Goal: Information Seeking & Learning: Learn about a topic

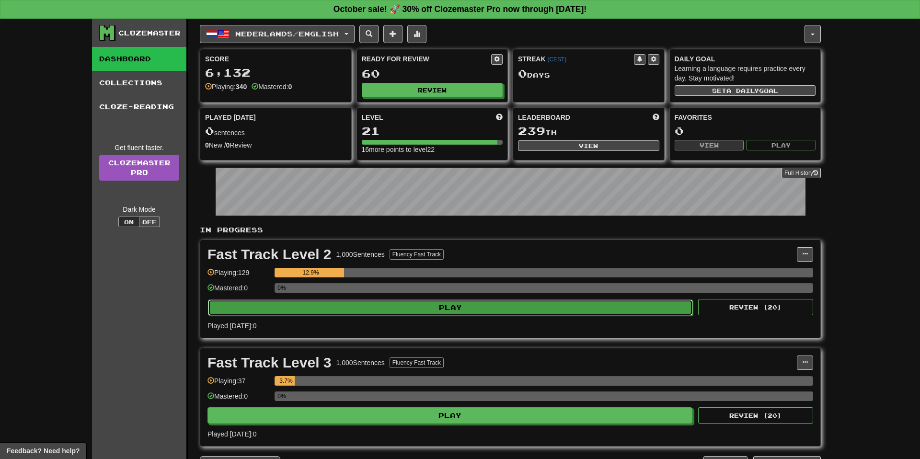
click at [423, 307] on button "Play" at bounding box center [450, 308] width 485 height 16
select select "**"
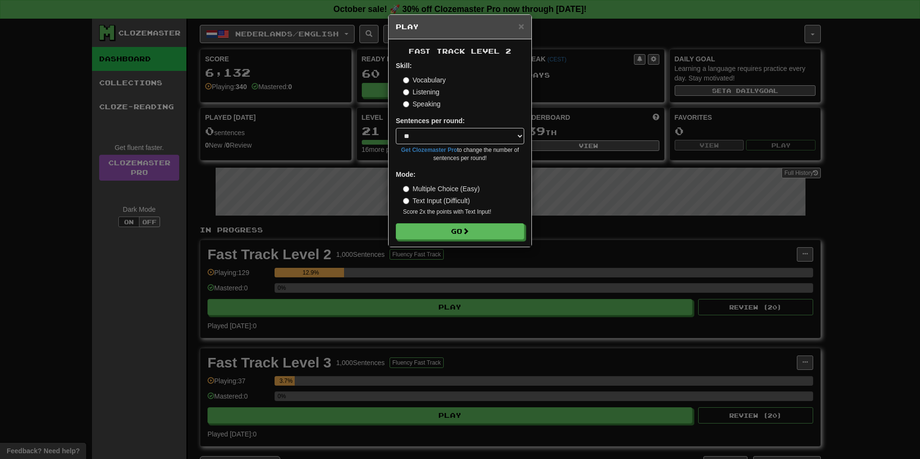
click at [435, 93] on label "Listening" at bounding box center [421, 92] width 36 height 10
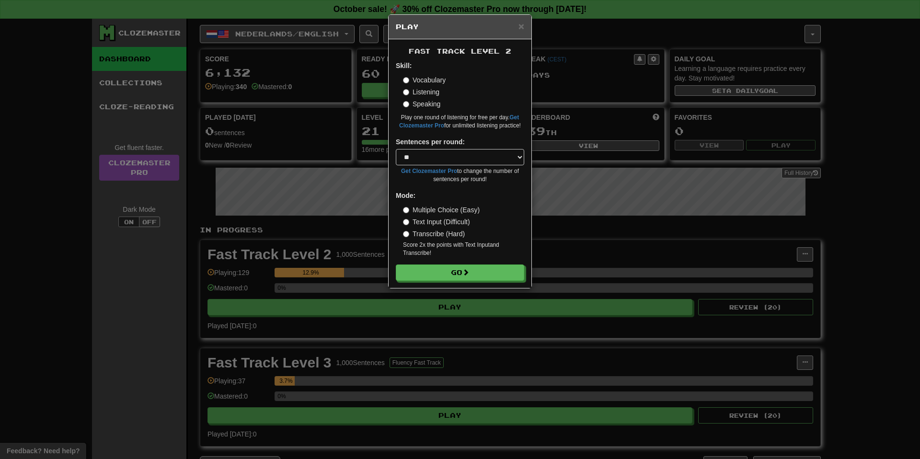
click at [446, 237] on label "Transcribe (Hard)" at bounding box center [434, 234] width 62 height 10
drag, startPoint x: 441, startPoint y: 222, endPoint x: 454, endPoint y: 250, distance: 30.7
click at [441, 223] on label "Text Input (Difficult)" at bounding box center [436, 222] width 67 height 10
click at [343, 232] on div "× Play Fast Track Level 2 Skill: Vocabulary Listening Speaking Play one round o…" at bounding box center [460, 229] width 920 height 459
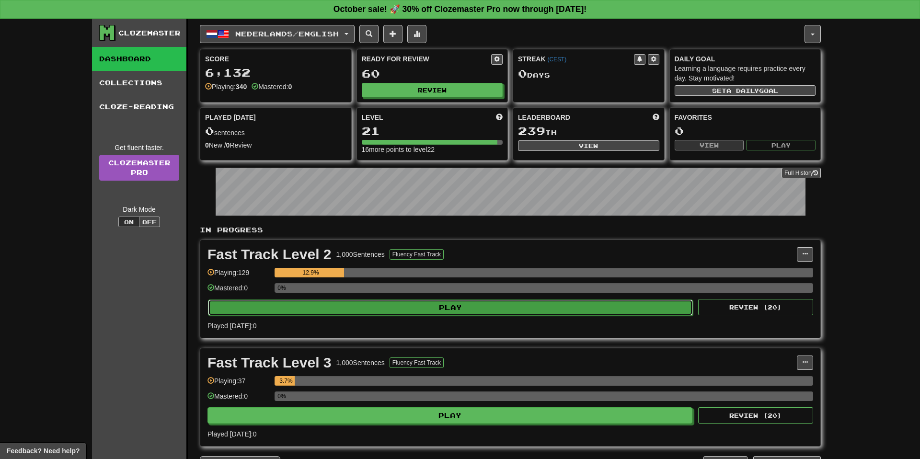
click at [405, 312] on button "Play" at bounding box center [450, 308] width 485 height 16
select select "**"
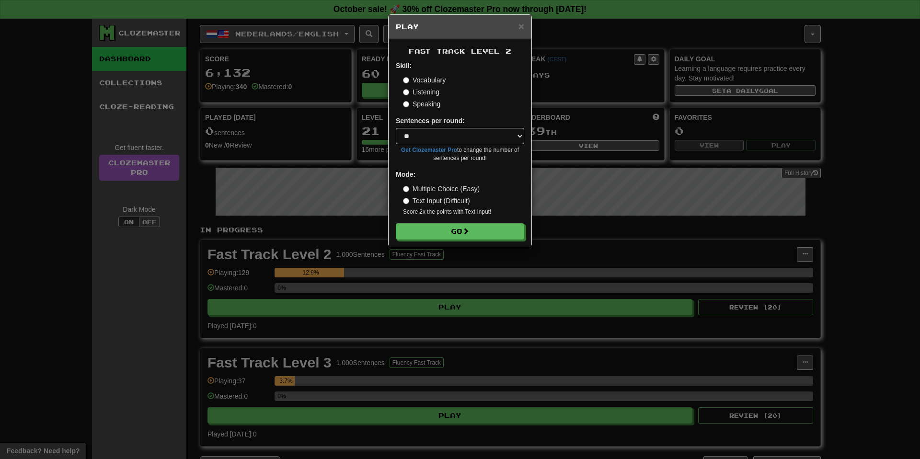
drag, startPoint x: 430, startPoint y: 93, endPoint x: 433, endPoint y: 101, distance: 8.0
click at [430, 94] on label "Listening" at bounding box center [421, 92] width 36 height 10
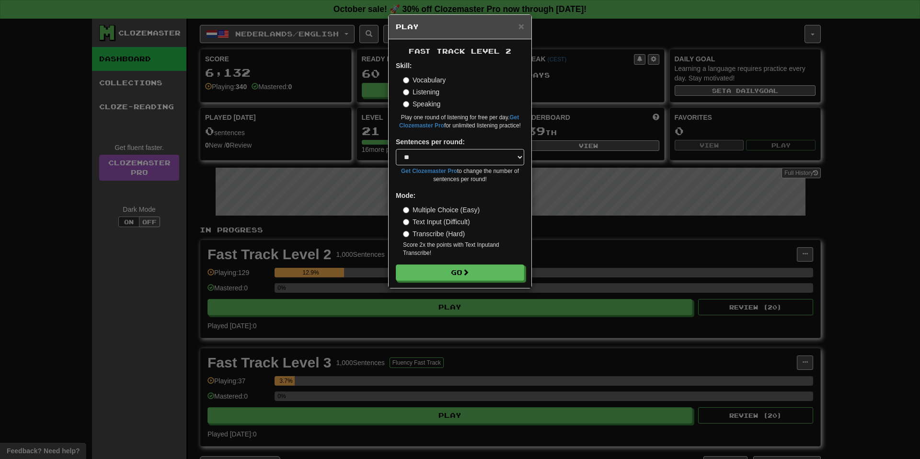
drag, startPoint x: 442, startPoint y: 221, endPoint x: 447, endPoint y: 232, distance: 12.3
click at [442, 221] on label "Text Input (Difficult)" at bounding box center [436, 222] width 67 height 10
click at [446, 273] on button "Go" at bounding box center [460, 273] width 128 height 16
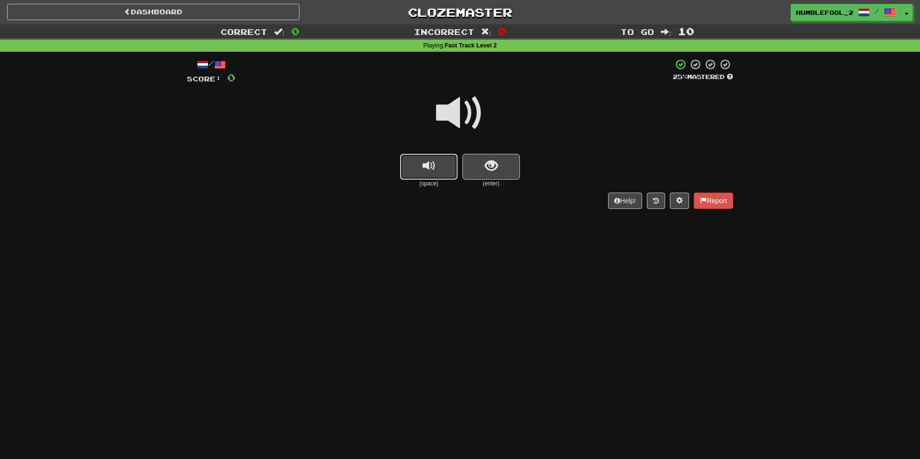
click at [427, 162] on span "replay audio" at bounding box center [429, 166] width 13 height 13
click at [497, 172] on span "show sentence" at bounding box center [491, 166] width 13 height 13
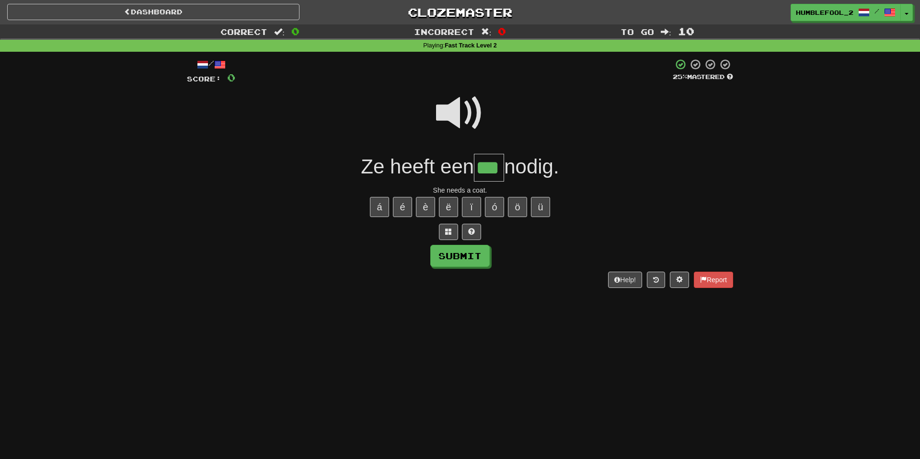
type input "***"
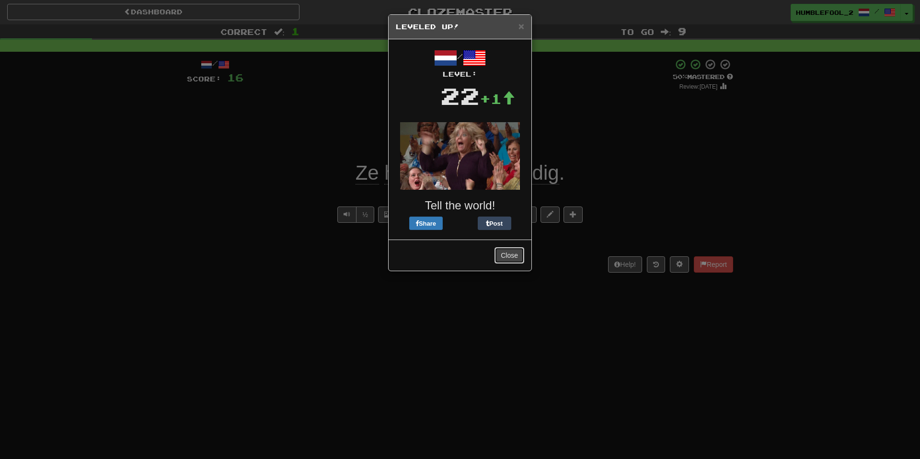
click at [515, 253] on button "Close" at bounding box center [510, 255] width 30 height 16
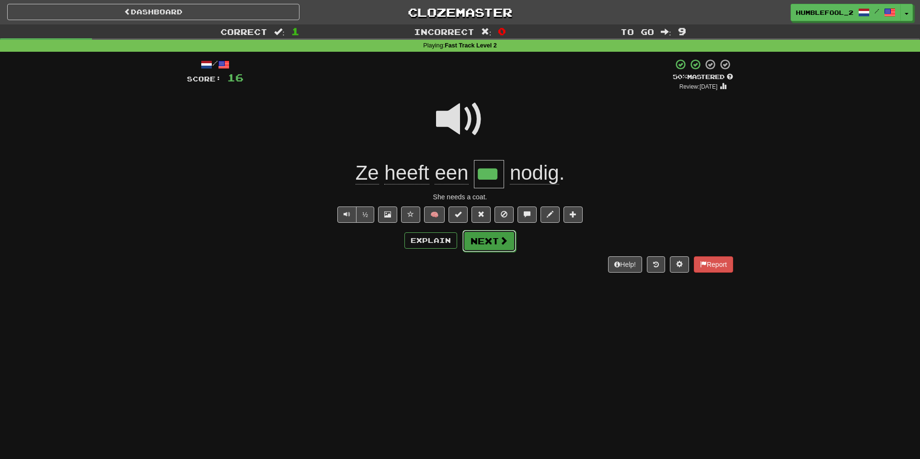
click at [493, 239] on button "Next" at bounding box center [490, 241] width 54 height 22
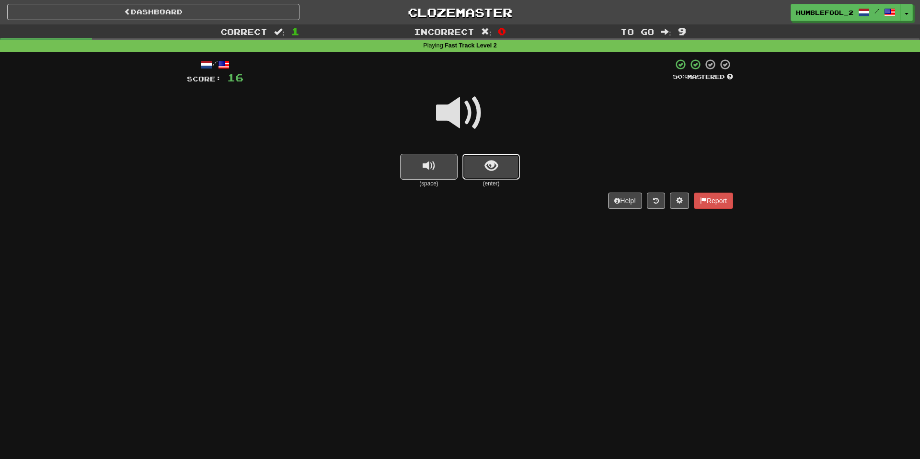
click at [493, 173] on button "show sentence" at bounding box center [492, 167] width 58 height 26
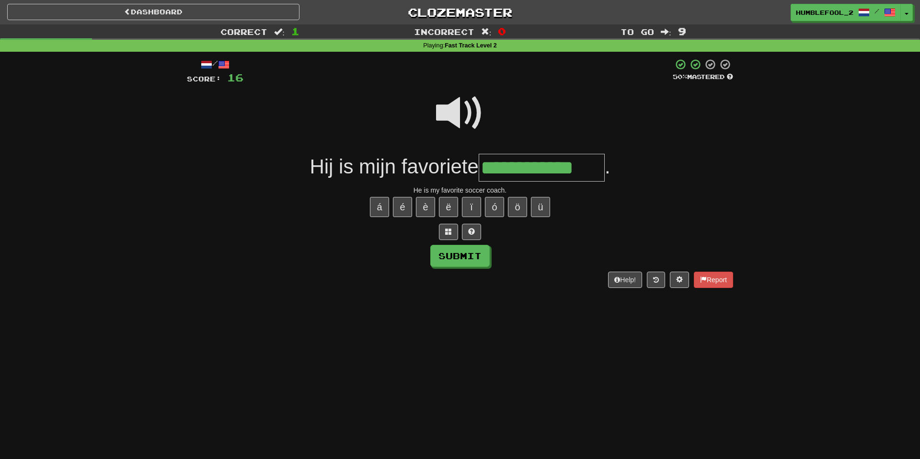
type input "**********"
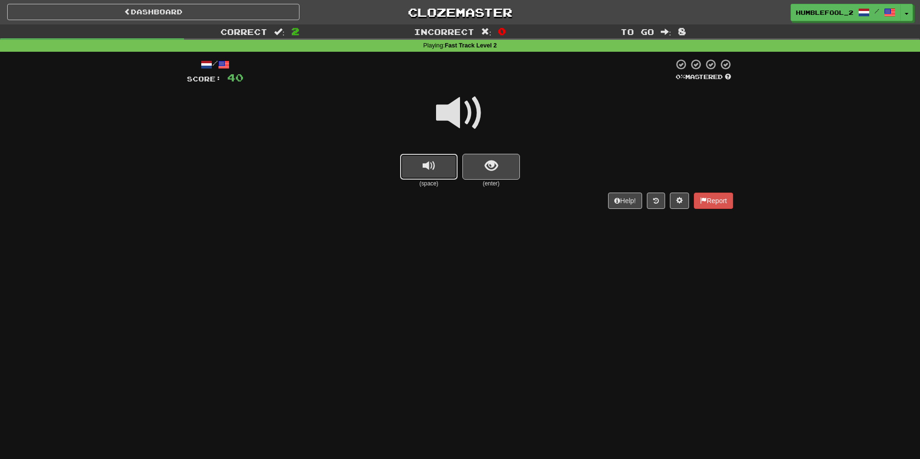
click at [419, 172] on button "replay audio" at bounding box center [429, 167] width 58 height 26
click at [484, 173] on button "show sentence" at bounding box center [492, 167] width 58 height 26
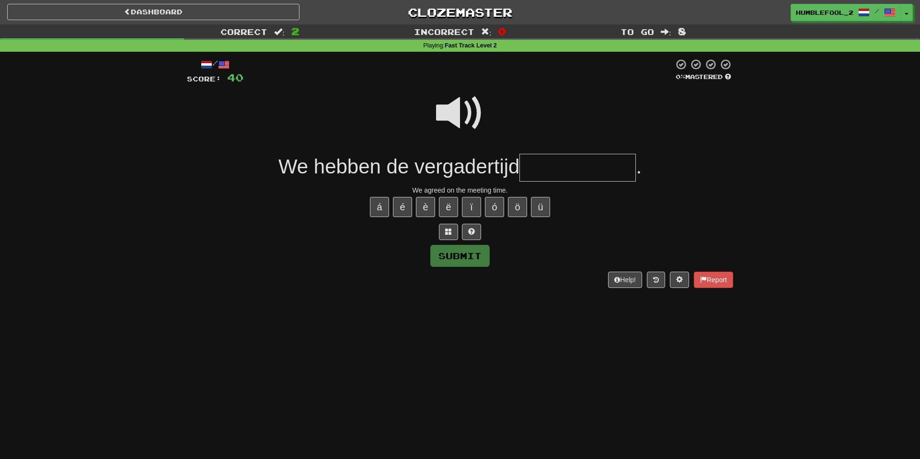
click at [478, 169] on span "We hebben de vergadertijd" at bounding box center [399, 166] width 242 height 23
copy span "vergadertijd"
click at [545, 166] on input "text" at bounding box center [578, 168] width 116 height 28
click at [451, 120] on span at bounding box center [460, 113] width 48 height 48
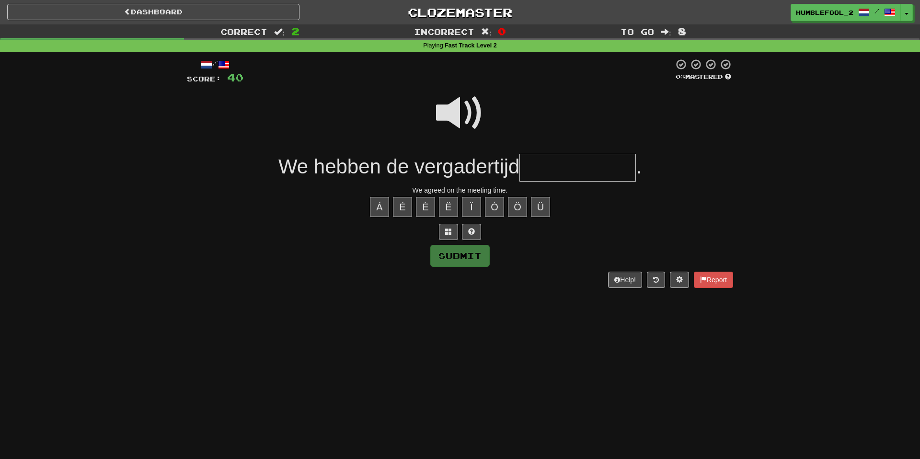
click at [552, 161] on input "text" at bounding box center [578, 168] width 116 height 28
type input "**********"
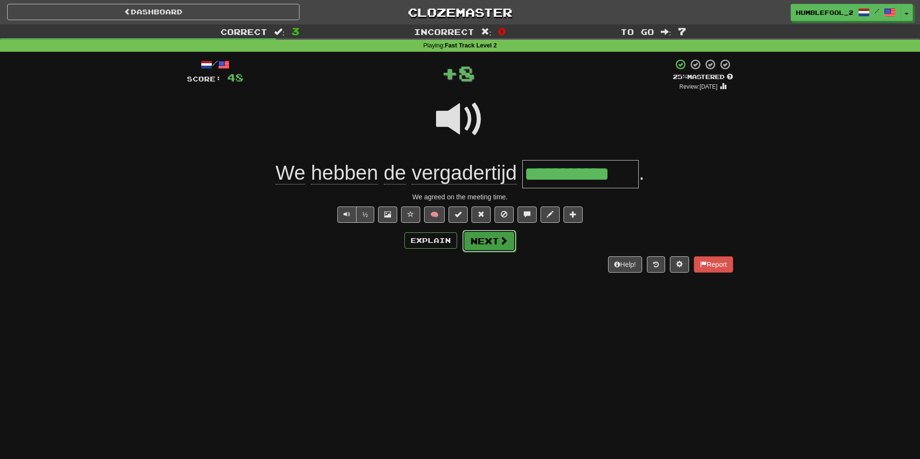
click at [486, 241] on button "Next" at bounding box center [490, 241] width 54 height 22
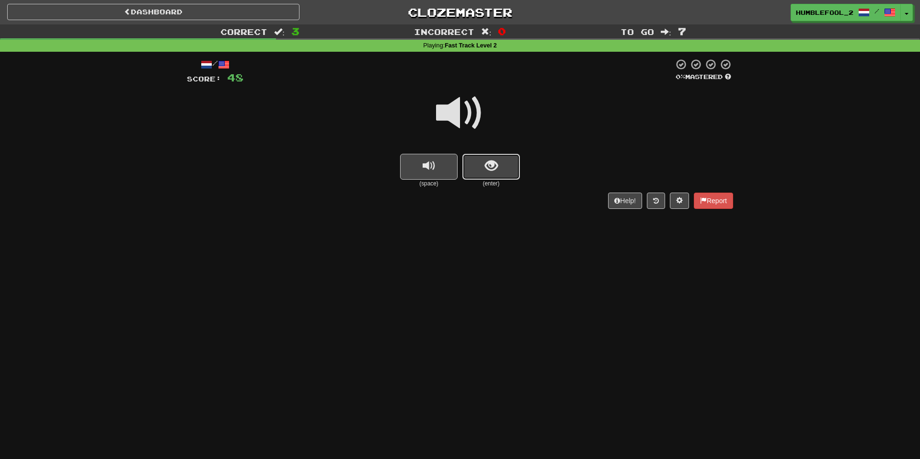
click at [489, 168] on span "show sentence" at bounding box center [491, 166] width 13 height 13
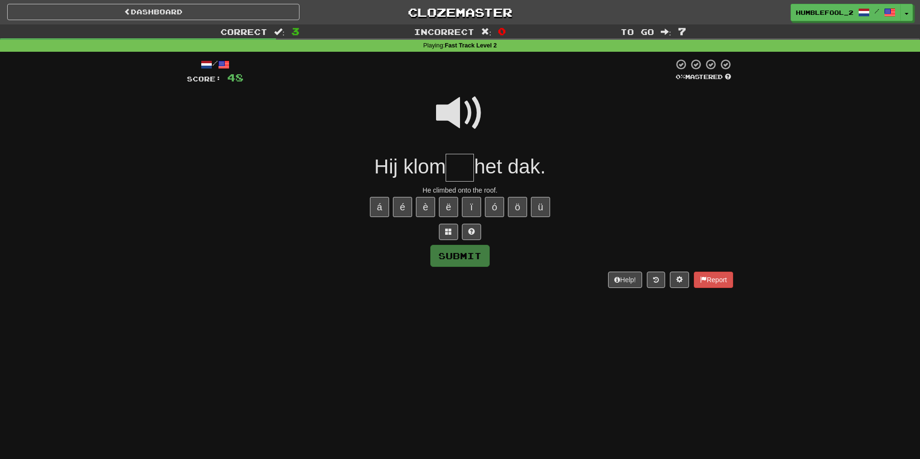
click at [448, 105] on span at bounding box center [460, 113] width 48 height 48
click at [463, 176] on input "text" at bounding box center [460, 168] width 28 height 28
click at [465, 109] on span at bounding box center [460, 113] width 48 height 48
click at [464, 170] on input "*" at bounding box center [460, 168] width 28 height 28
type input "**"
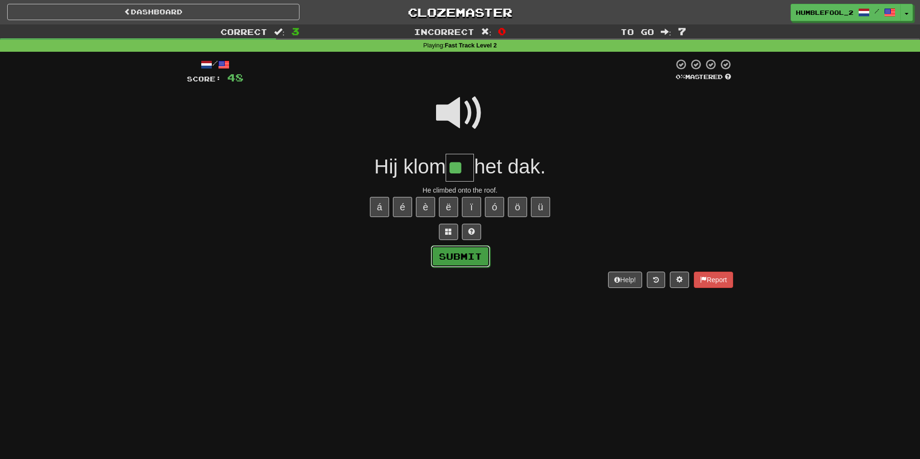
click at [476, 256] on button "Submit" at bounding box center [460, 256] width 59 height 22
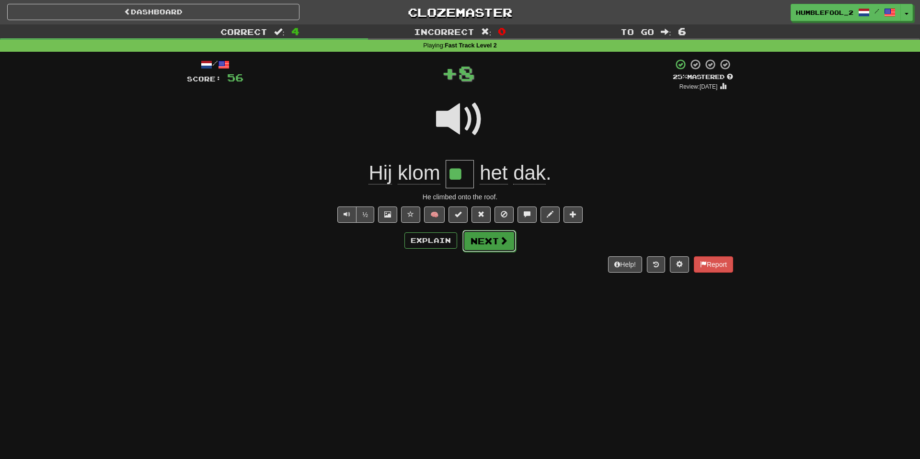
click at [487, 244] on button "Next" at bounding box center [490, 241] width 54 height 22
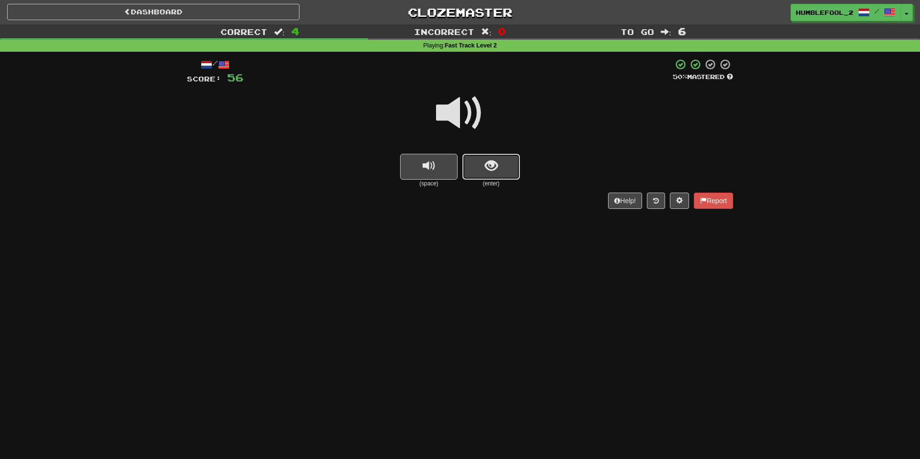
click at [492, 165] on span "show sentence" at bounding box center [491, 166] width 13 height 13
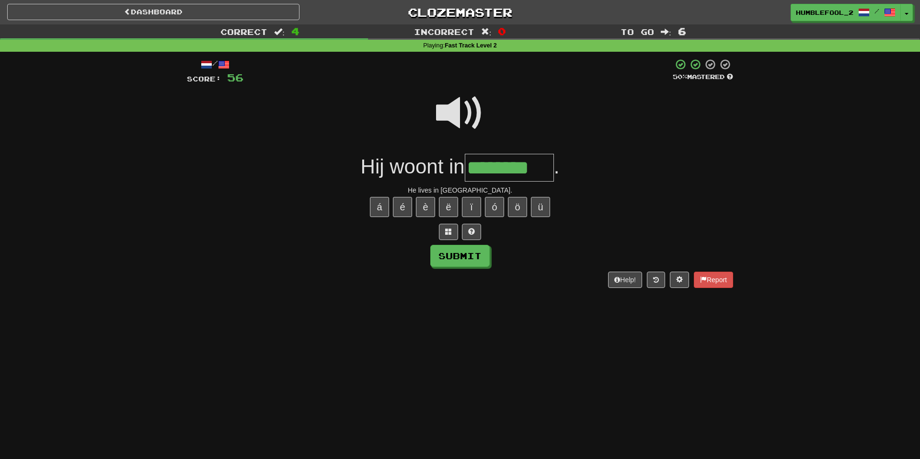
type input "********"
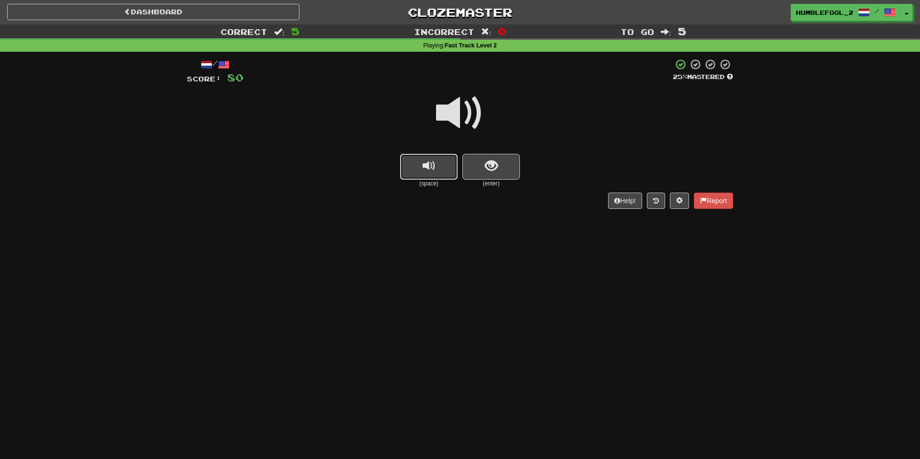
click at [415, 157] on button "replay audio" at bounding box center [429, 167] width 58 height 26
click at [485, 155] on button "show sentence" at bounding box center [492, 167] width 58 height 26
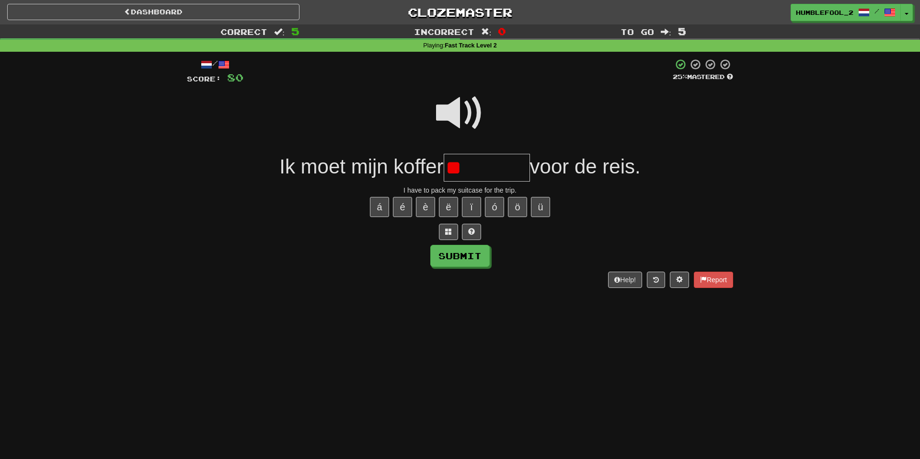
type input "*"
click at [464, 103] on span at bounding box center [460, 113] width 48 height 48
click at [479, 154] on input "text" at bounding box center [487, 168] width 86 height 28
type input "********"
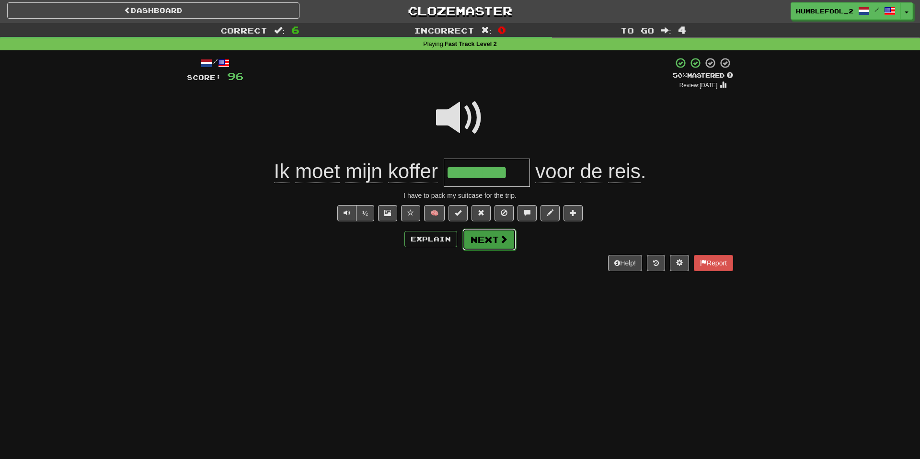
click at [499, 248] on button "Next" at bounding box center [490, 240] width 54 height 22
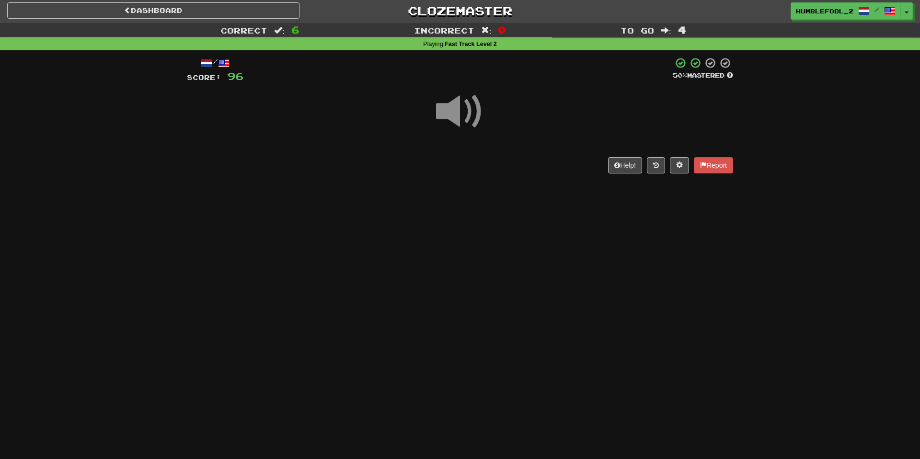
scroll to position [1, 0]
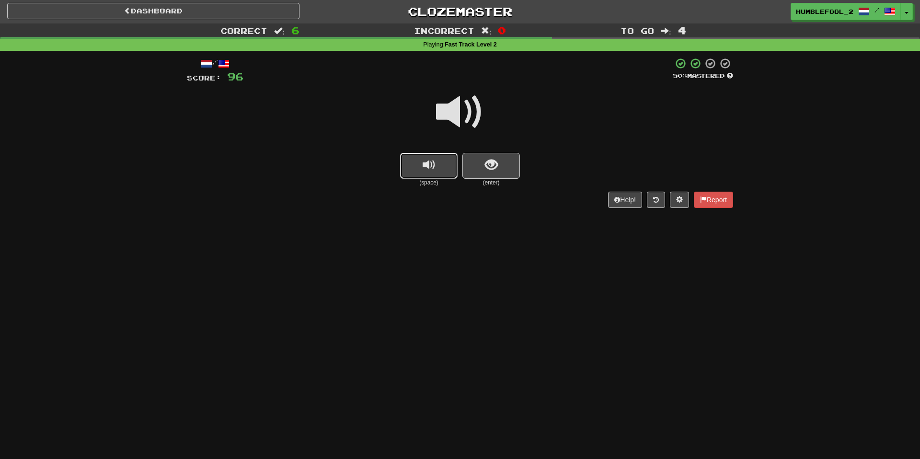
click at [429, 160] on span "replay audio" at bounding box center [429, 165] width 13 height 13
click at [504, 173] on button "show sentence" at bounding box center [492, 166] width 58 height 26
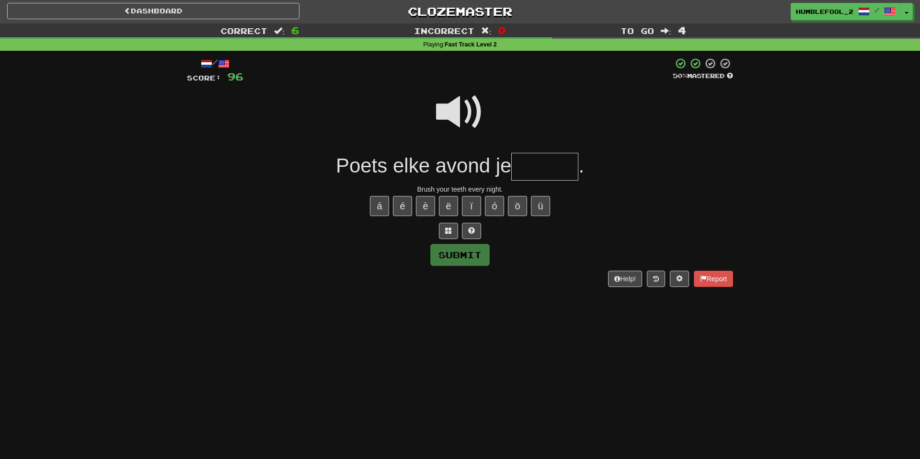
click at [472, 103] on span at bounding box center [460, 112] width 48 height 48
click at [534, 166] on input "text" at bounding box center [544, 167] width 67 height 28
type input "******"
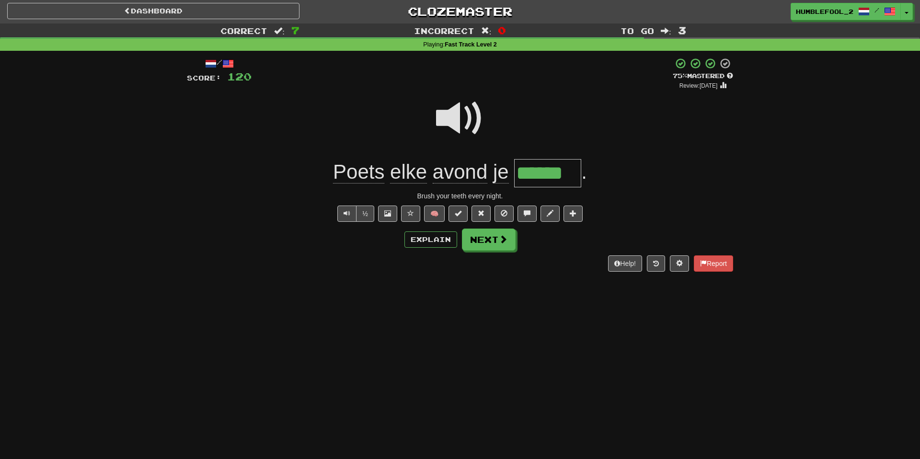
scroll to position [0, 0]
click at [504, 239] on span at bounding box center [503, 240] width 9 height 9
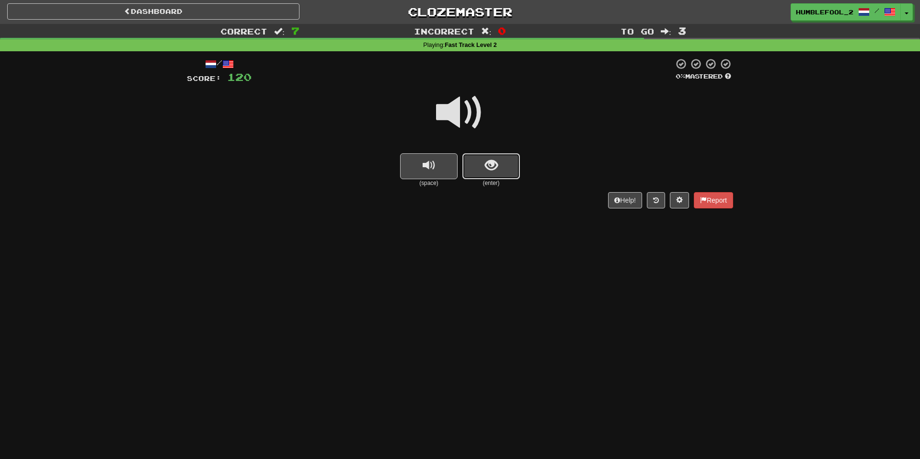
click at [487, 170] on span "show sentence" at bounding box center [491, 165] width 13 height 13
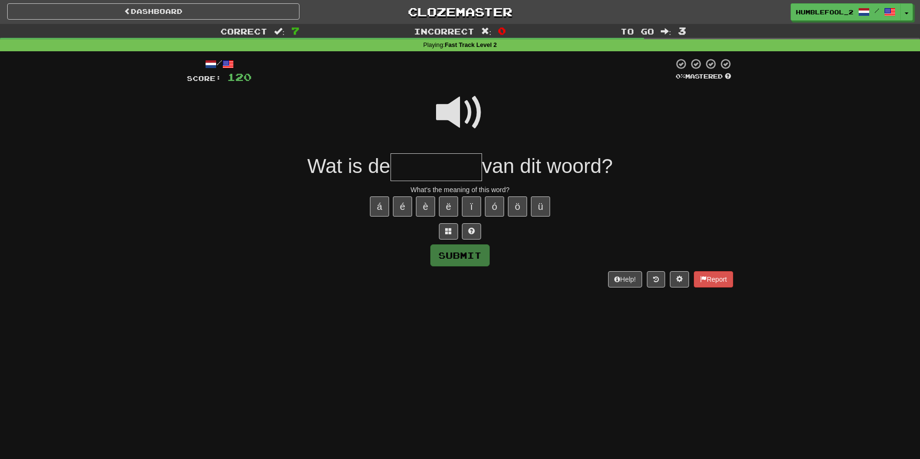
click at [469, 114] on span at bounding box center [460, 113] width 48 height 48
click at [430, 165] on input "text" at bounding box center [437, 167] width 92 height 28
click at [467, 125] on span at bounding box center [460, 113] width 48 height 48
click at [469, 172] on input "*******" at bounding box center [437, 167] width 92 height 28
type input "*********"
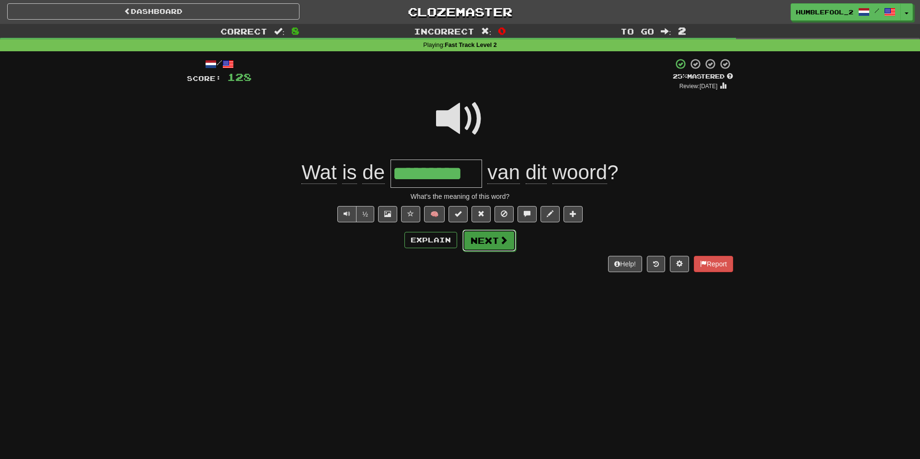
click at [503, 240] on span at bounding box center [503, 240] width 9 height 9
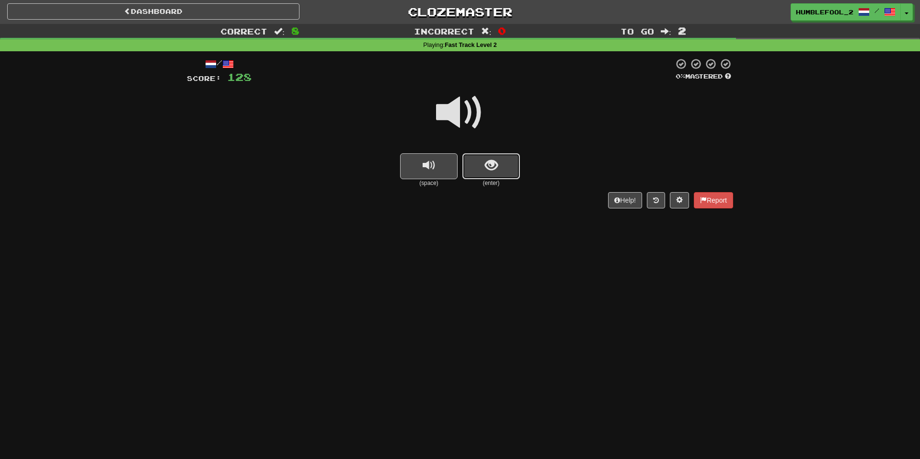
click at [484, 162] on button "show sentence" at bounding box center [492, 166] width 58 height 26
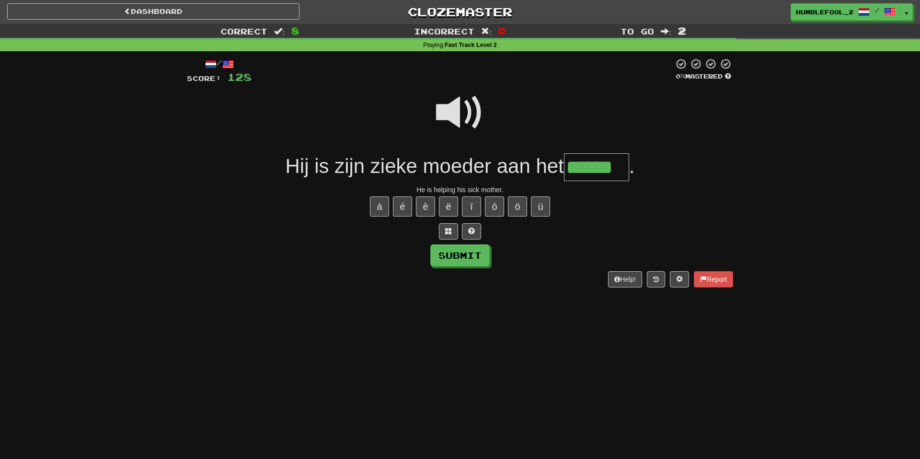
type input "******"
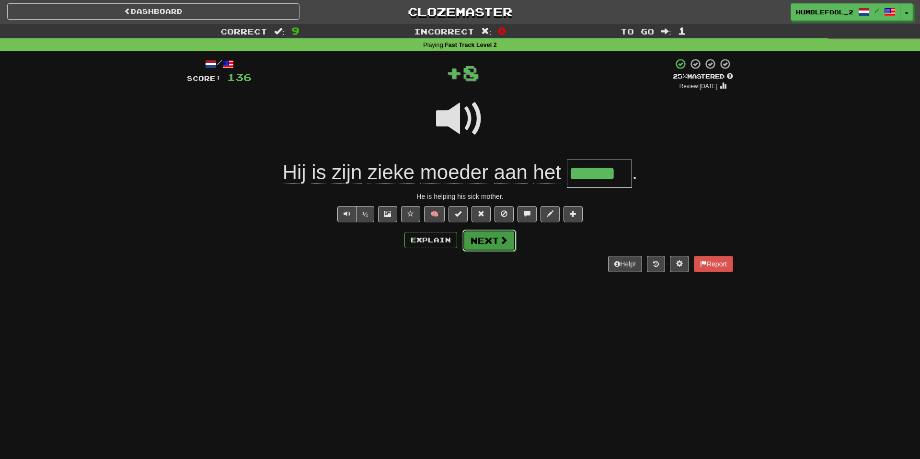
click at [483, 245] on button "Next" at bounding box center [490, 241] width 54 height 22
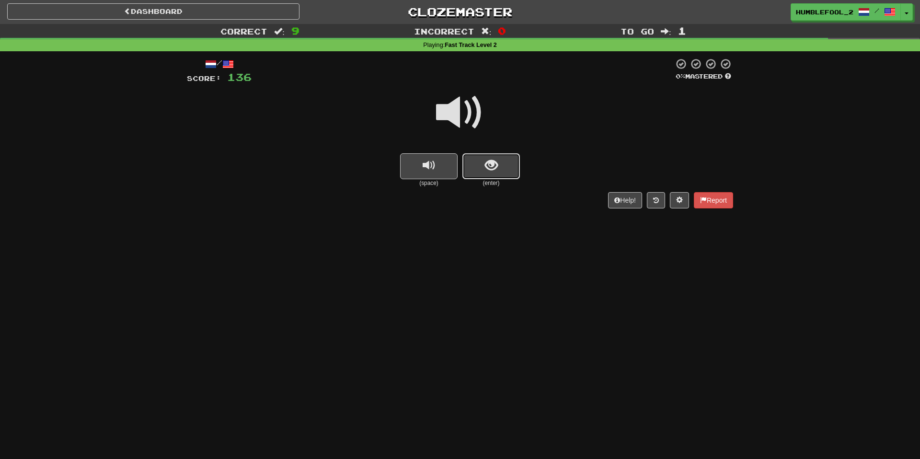
click at [504, 173] on button "show sentence" at bounding box center [492, 166] width 58 height 26
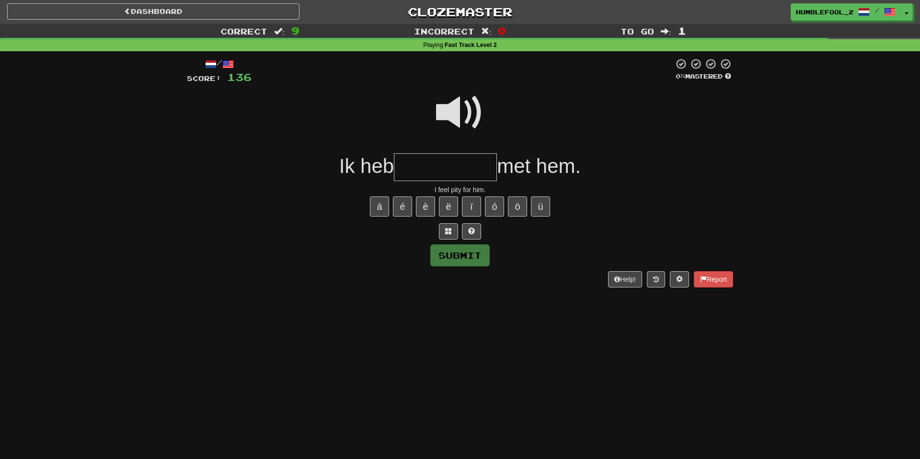
click at [434, 174] on input "text" at bounding box center [445, 167] width 103 height 28
click at [453, 116] on span at bounding box center [460, 113] width 48 height 48
click at [441, 150] on div at bounding box center [460, 119] width 546 height 69
click at [437, 167] on input "text" at bounding box center [445, 167] width 103 height 28
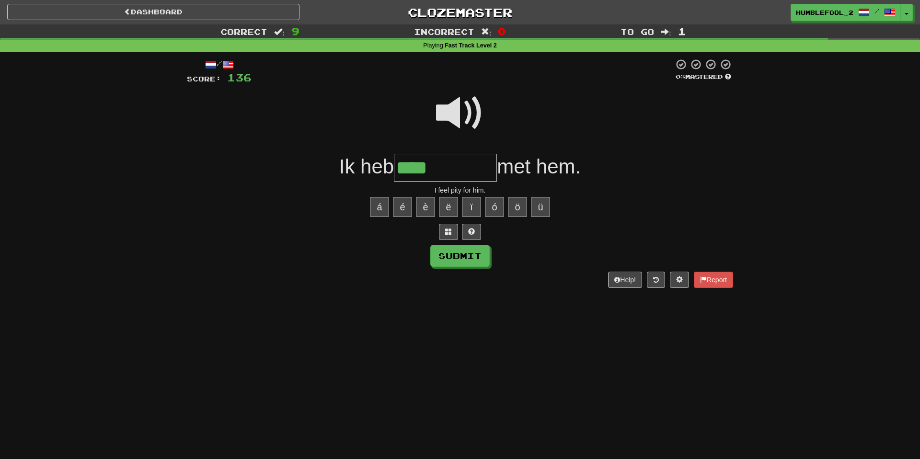
click at [460, 124] on span at bounding box center [460, 113] width 48 height 48
click at [476, 236] on button at bounding box center [471, 232] width 19 height 16
click at [472, 174] on input "*****" at bounding box center [445, 168] width 103 height 28
click at [461, 225] on button at bounding box center [460, 232] width 19 height 16
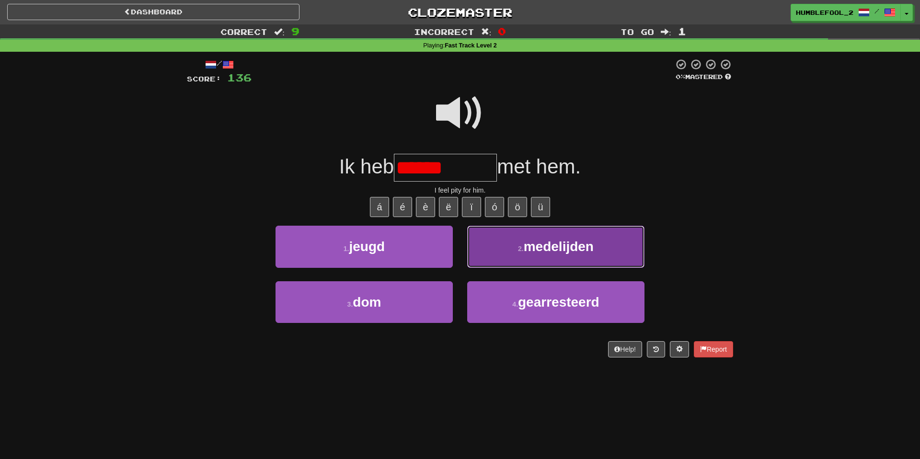
click at [546, 254] on span "medelijden" at bounding box center [559, 246] width 70 height 15
type input "**********"
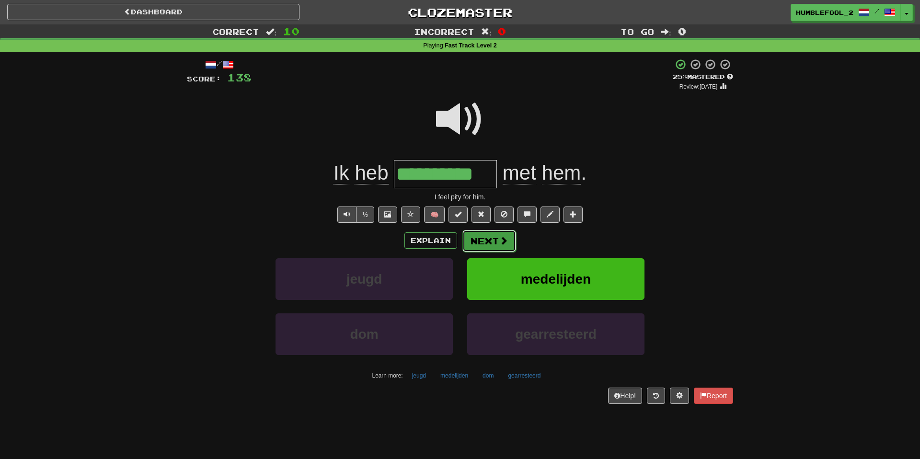
click at [488, 242] on button "Next" at bounding box center [490, 241] width 54 height 22
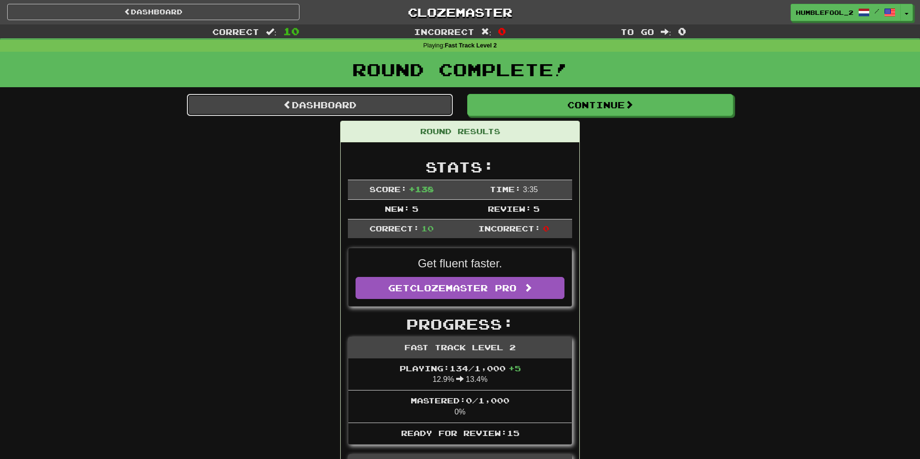
click at [321, 104] on link "Dashboard" at bounding box center [320, 105] width 266 height 22
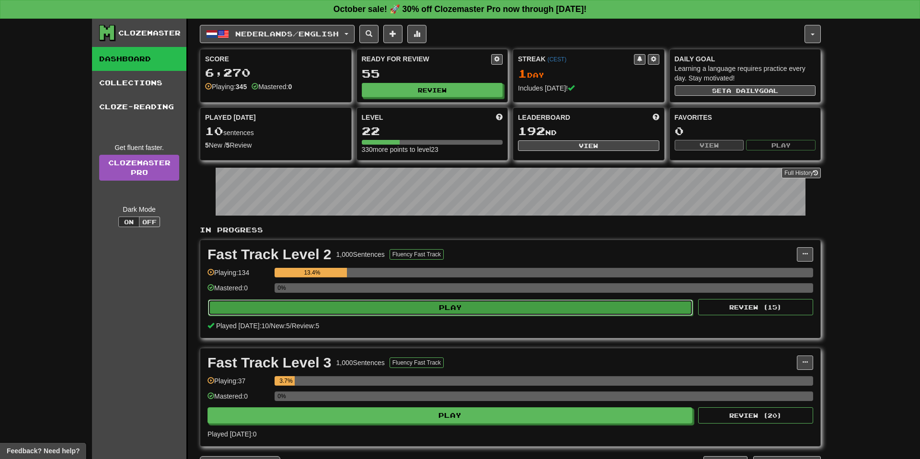
click at [366, 313] on button "Play" at bounding box center [450, 308] width 485 height 16
select select "**"
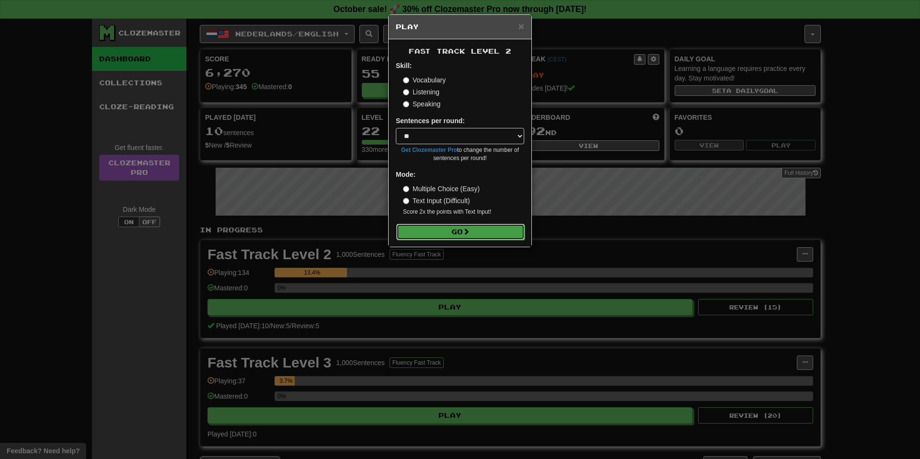
click at [452, 230] on button "Go" at bounding box center [460, 232] width 128 height 16
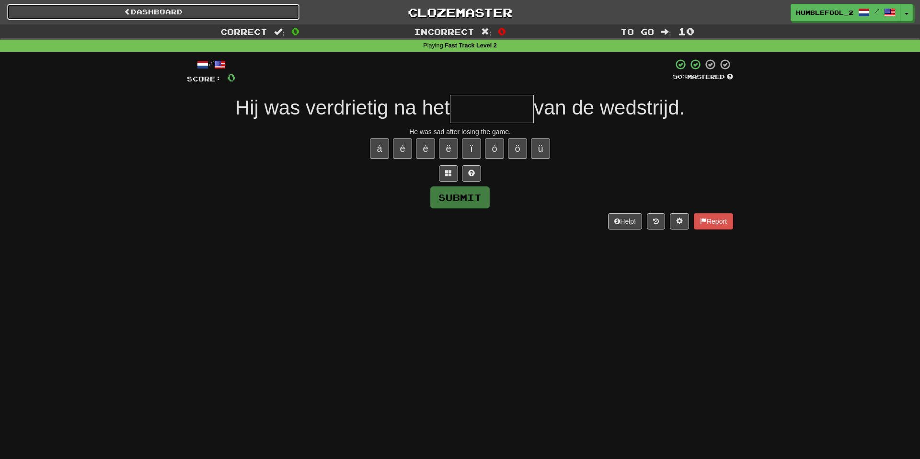
click at [115, 14] on link "Dashboard" at bounding box center [153, 12] width 292 height 16
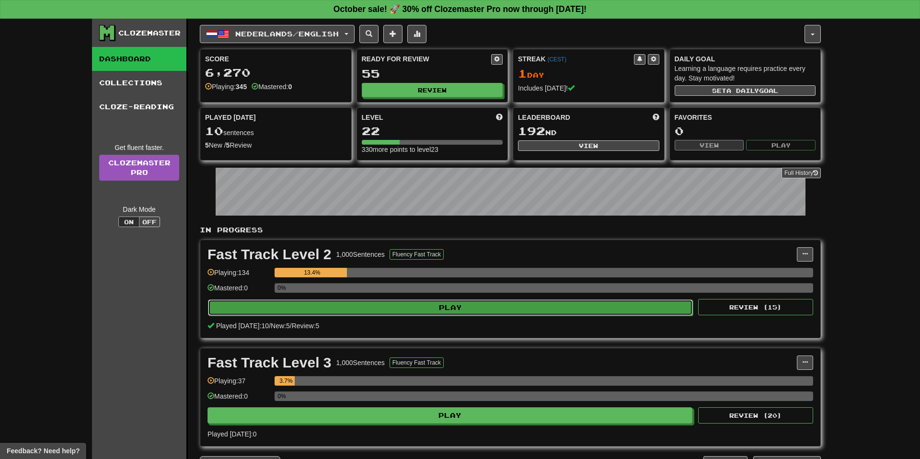
click at [355, 304] on button "Play" at bounding box center [450, 308] width 485 height 16
select select "**"
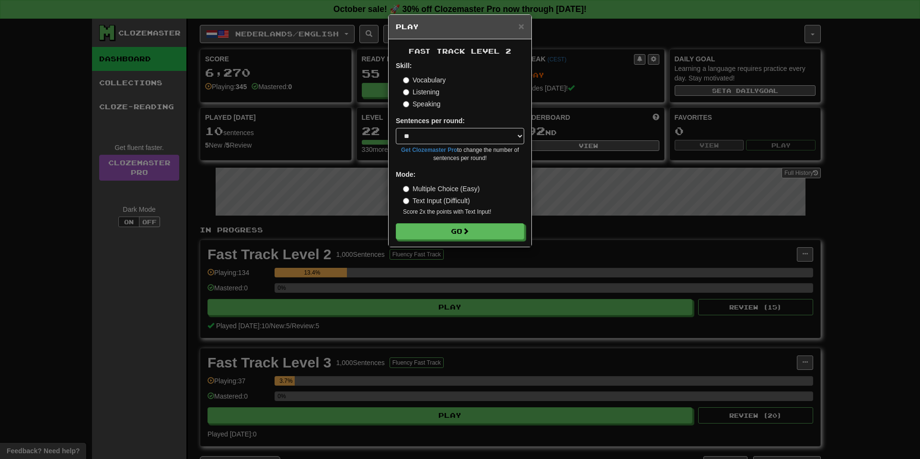
click at [435, 192] on label "Multiple Choice (Easy)" at bounding box center [441, 189] width 77 height 10
click at [440, 235] on button "Go" at bounding box center [460, 232] width 128 height 16
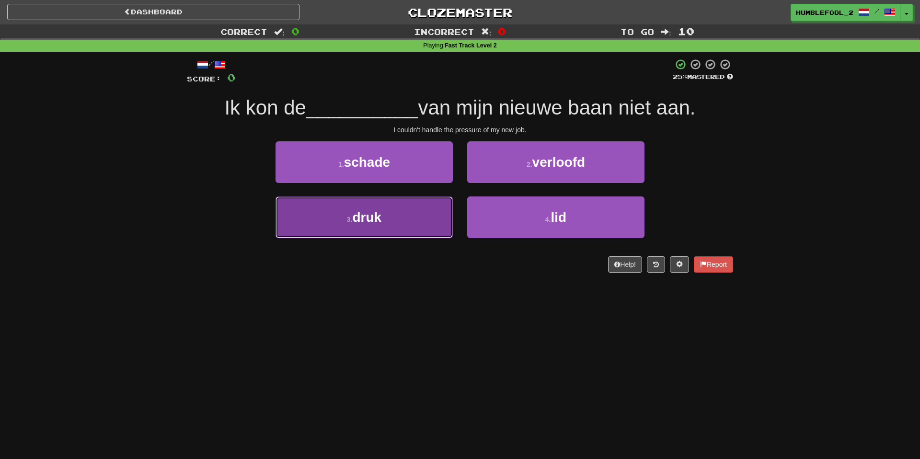
click at [418, 226] on button "3 . druk" at bounding box center [364, 218] width 177 height 42
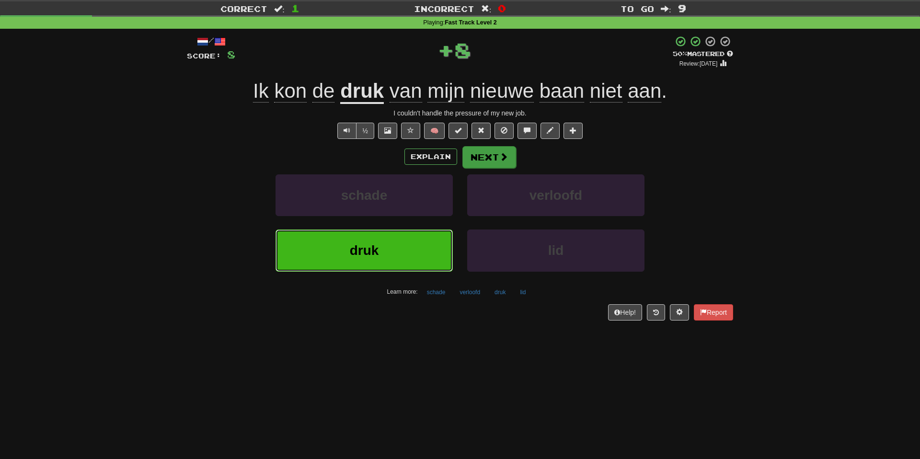
scroll to position [22, 0]
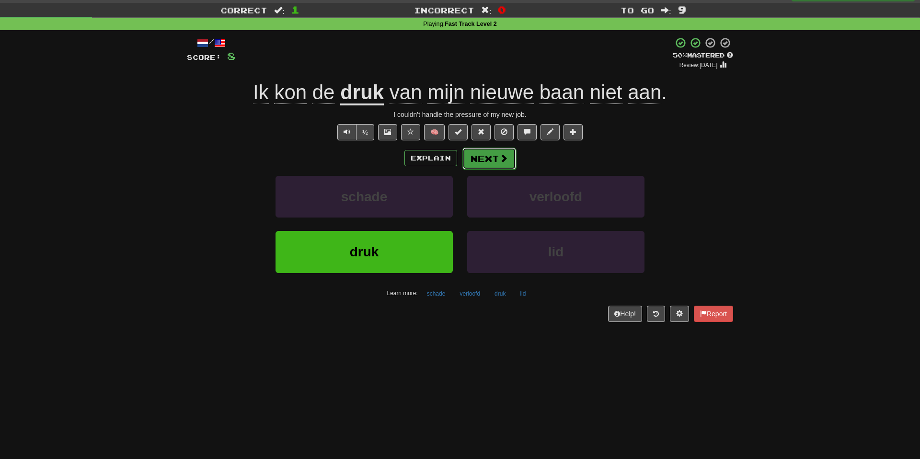
click at [480, 158] on button "Next" at bounding box center [490, 159] width 54 height 22
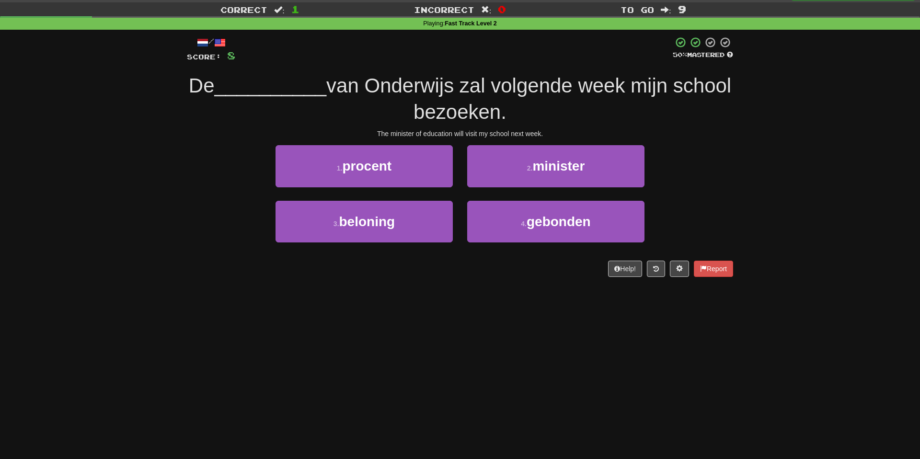
scroll to position [24, 0]
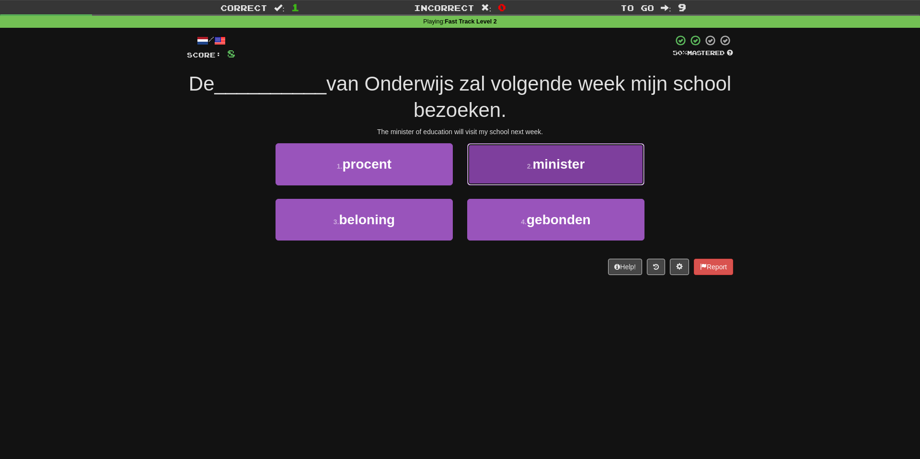
click at [537, 162] on span "minister" at bounding box center [559, 164] width 52 height 15
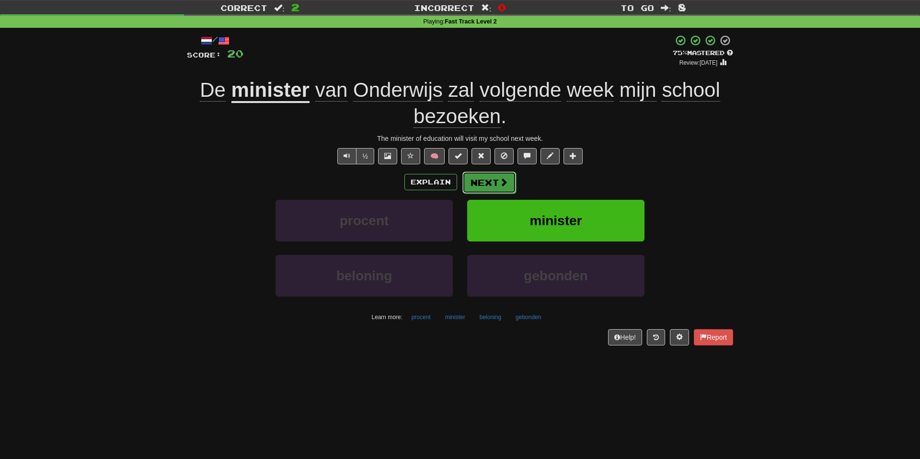
click at [487, 183] on button "Next" at bounding box center [490, 183] width 54 height 22
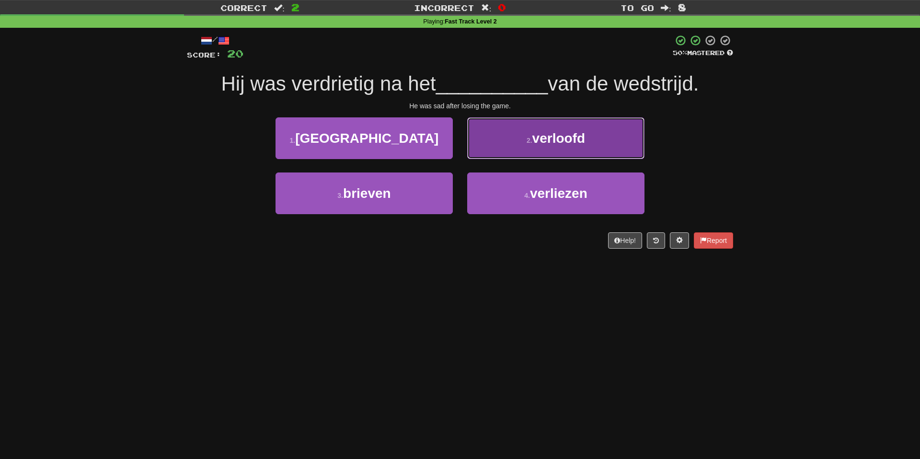
click at [553, 144] on span "verloofd" at bounding box center [559, 138] width 53 height 15
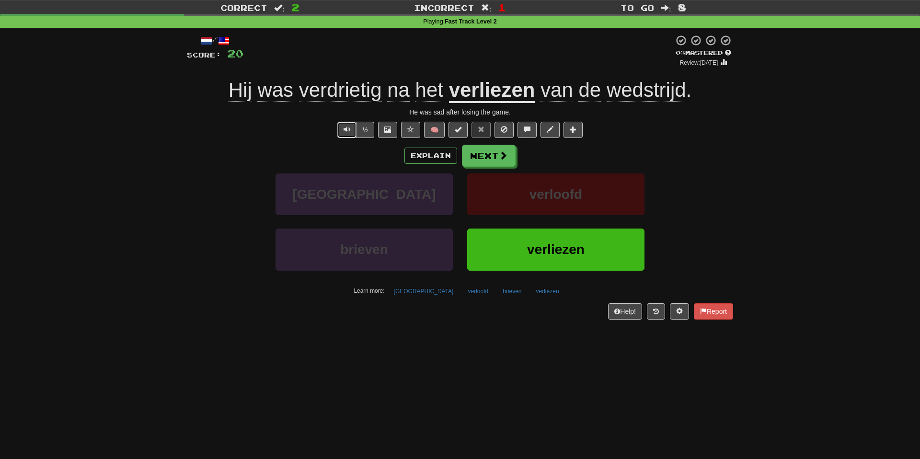
click at [342, 133] on button "Text-to-speech controls" at bounding box center [346, 130] width 19 height 16
click at [498, 159] on button "Next" at bounding box center [490, 156] width 54 height 22
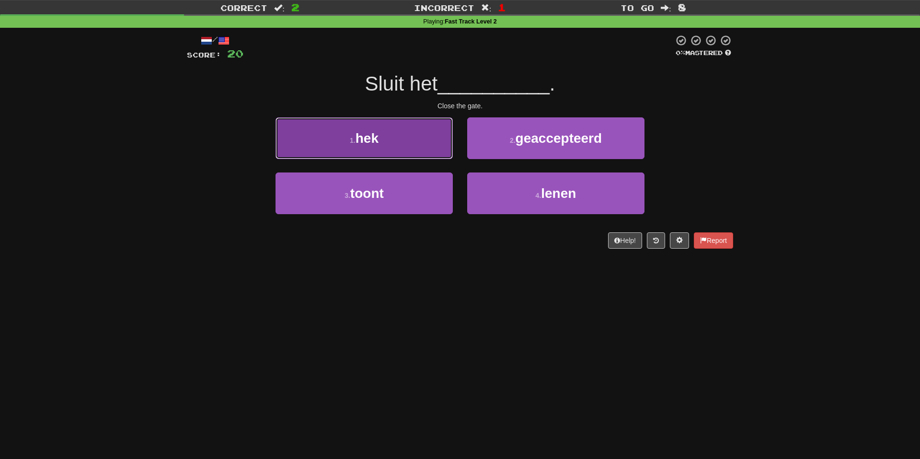
click at [349, 134] on button "1 . hek" at bounding box center [364, 138] width 177 height 42
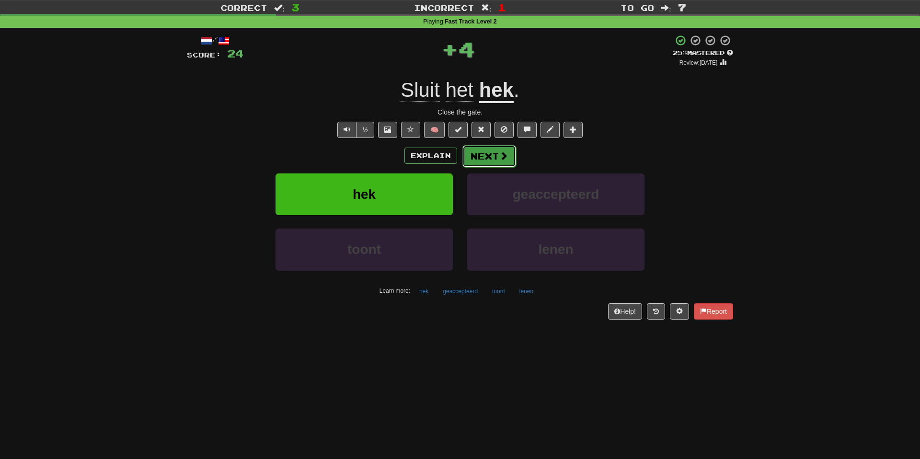
click at [502, 156] on span at bounding box center [503, 155] width 9 height 9
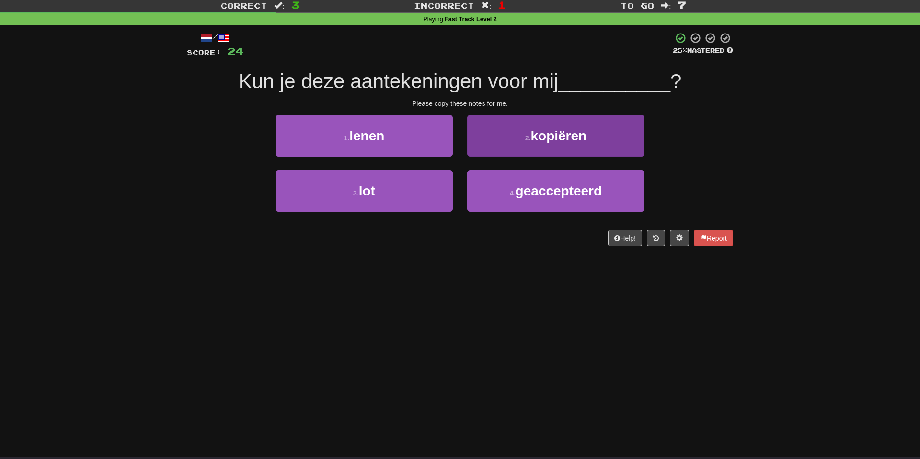
scroll to position [25, 0]
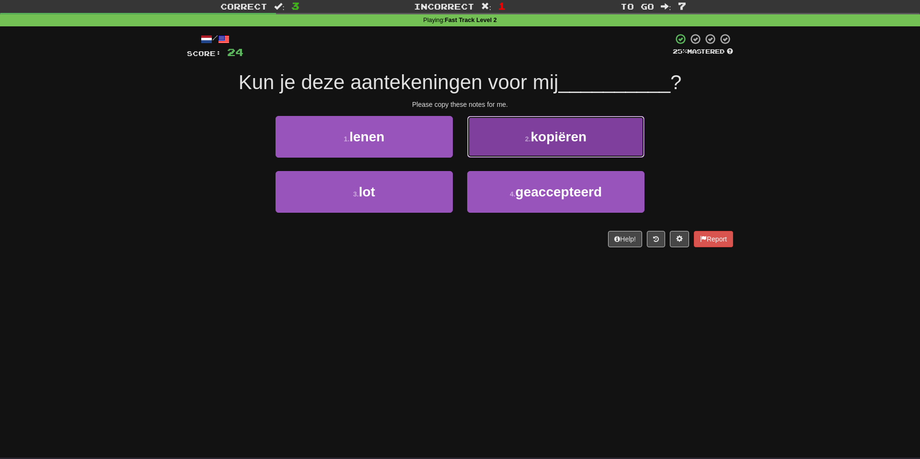
click at [528, 145] on button "2 . kopiëren" at bounding box center [555, 137] width 177 height 42
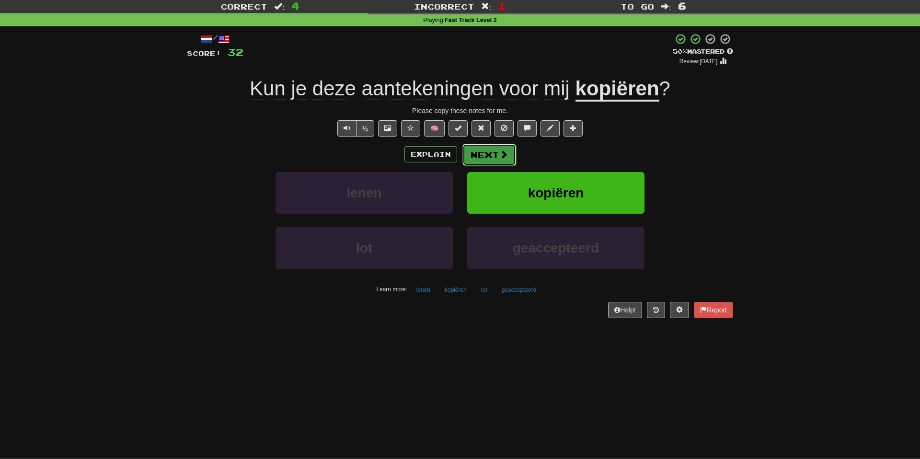
click at [484, 160] on button "Next" at bounding box center [490, 155] width 54 height 22
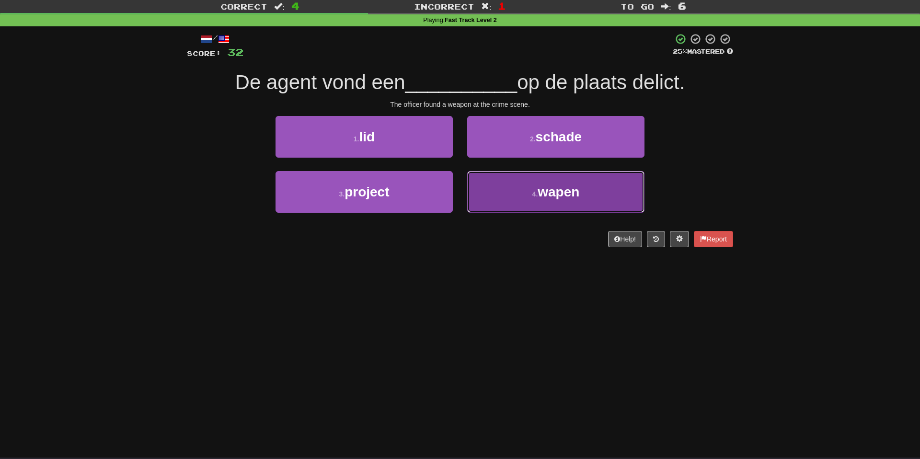
click at [527, 204] on button "4 . wapen" at bounding box center [555, 192] width 177 height 42
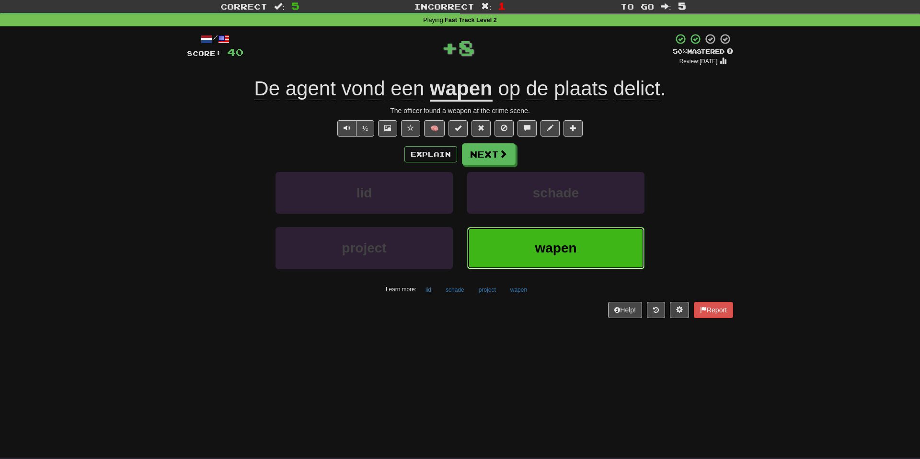
scroll to position [30, 0]
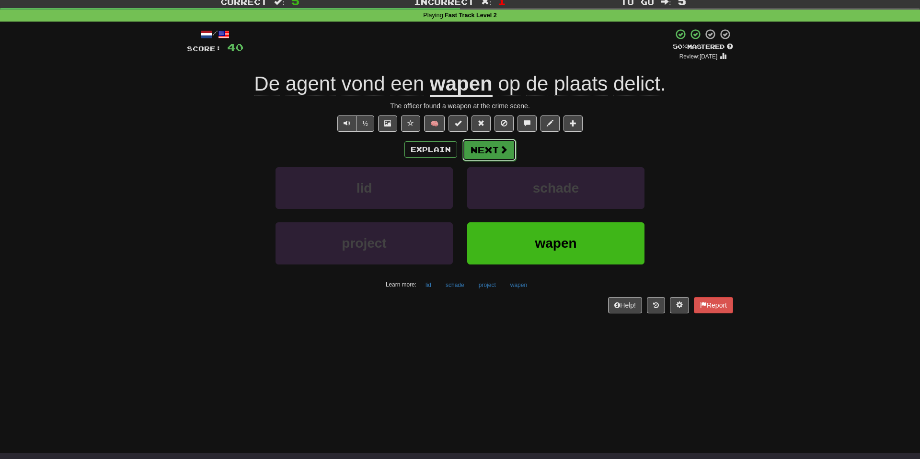
click at [505, 144] on button "Next" at bounding box center [490, 150] width 54 height 22
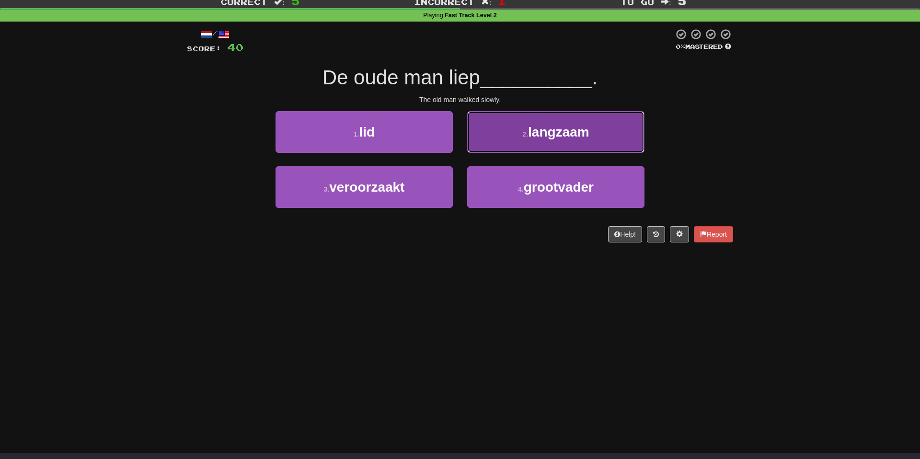
click at [521, 121] on button "2 . langzaam" at bounding box center [555, 132] width 177 height 42
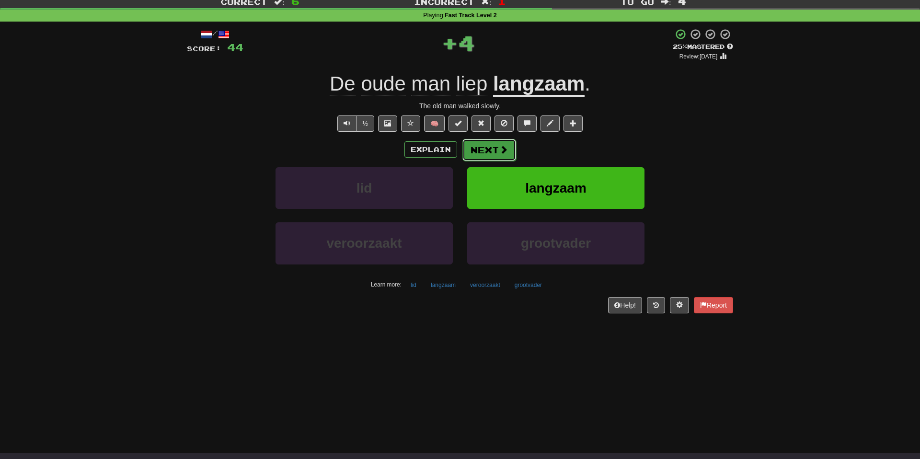
click at [489, 157] on button "Next" at bounding box center [490, 150] width 54 height 22
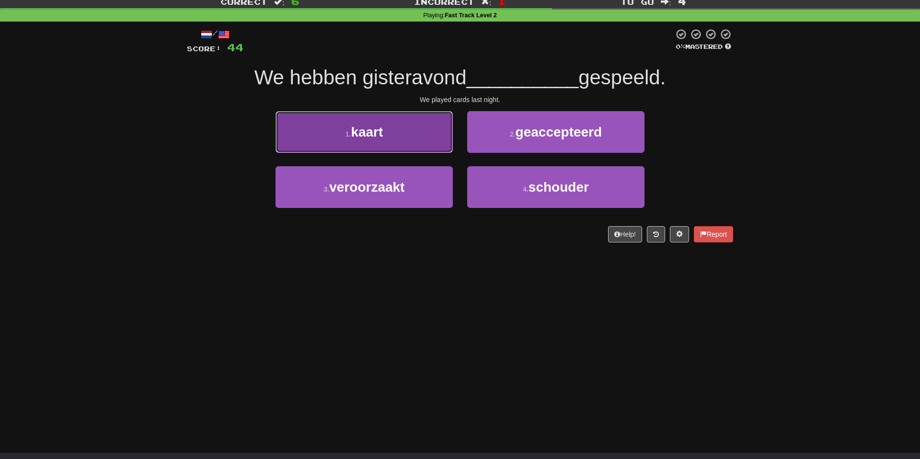
click at [398, 142] on button "1 . kaart" at bounding box center [364, 132] width 177 height 42
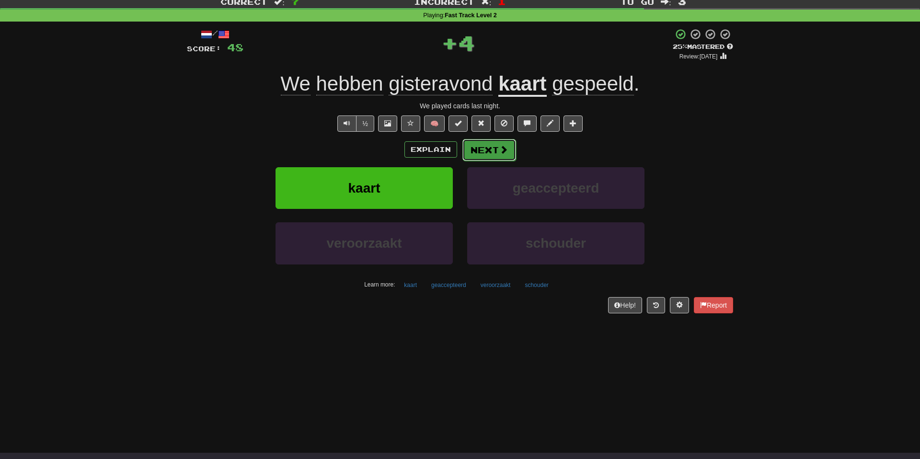
click at [489, 149] on button "Next" at bounding box center [490, 150] width 54 height 22
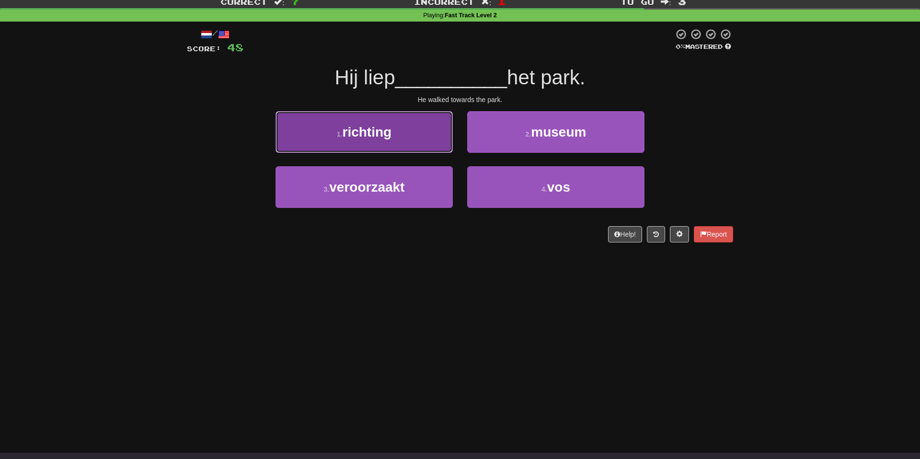
click at [411, 140] on button "1 . richting" at bounding box center [364, 132] width 177 height 42
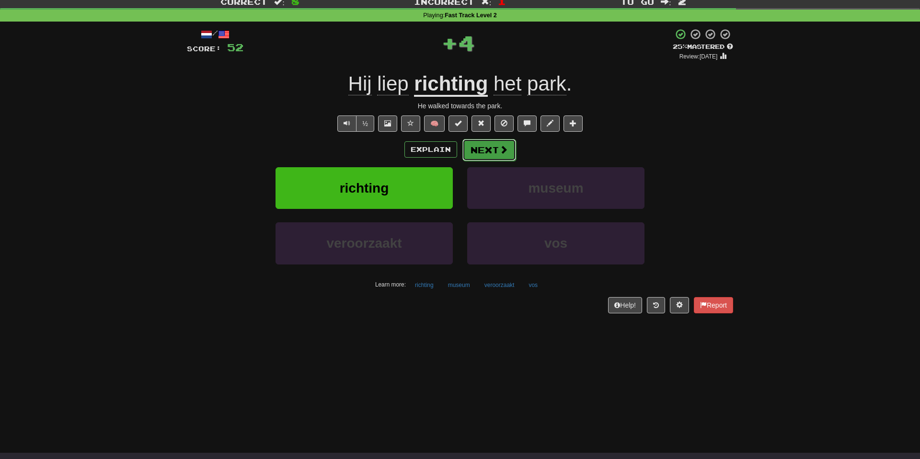
click at [483, 142] on button "Next" at bounding box center [490, 150] width 54 height 22
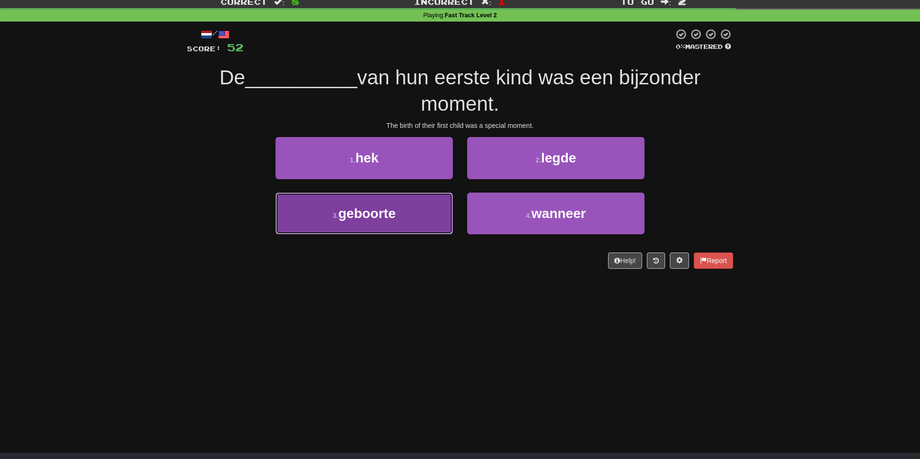
click at [411, 205] on button "3 . geboorte" at bounding box center [364, 214] width 177 height 42
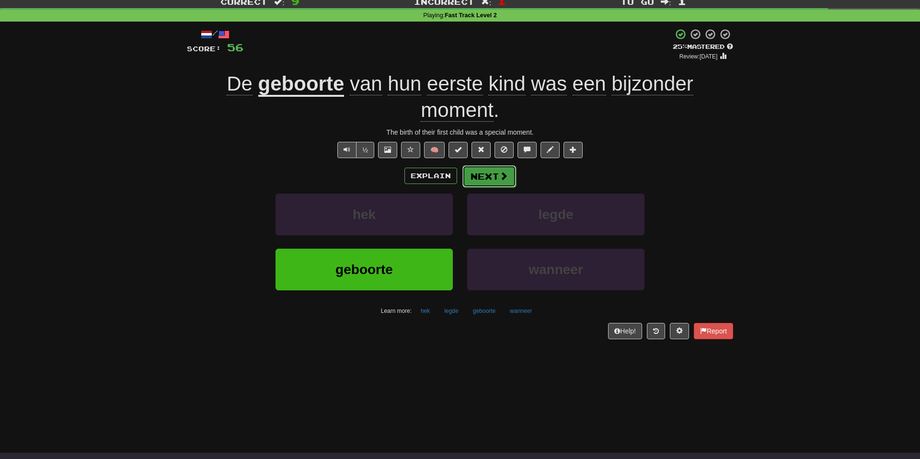
click at [500, 176] on span at bounding box center [503, 176] width 9 height 9
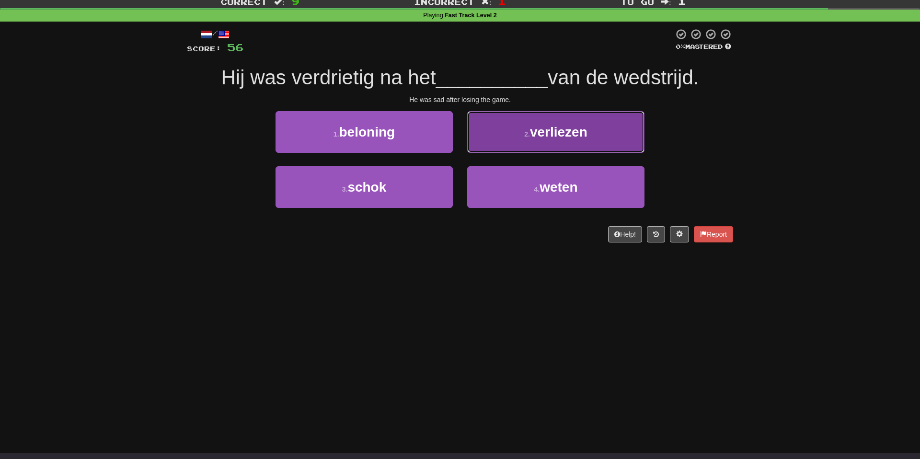
click at [522, 141] on button "2 . verliezen" at bounding box center [555, 132] width 177 height 42
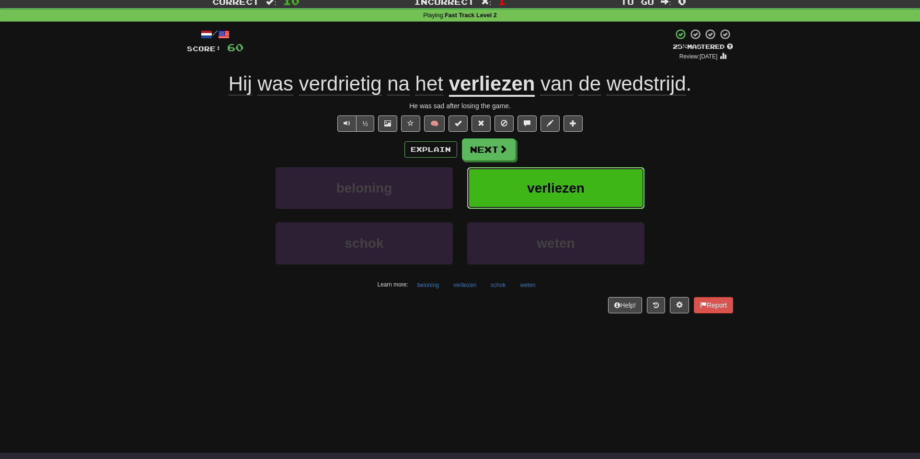
scroll to position [0, 0]
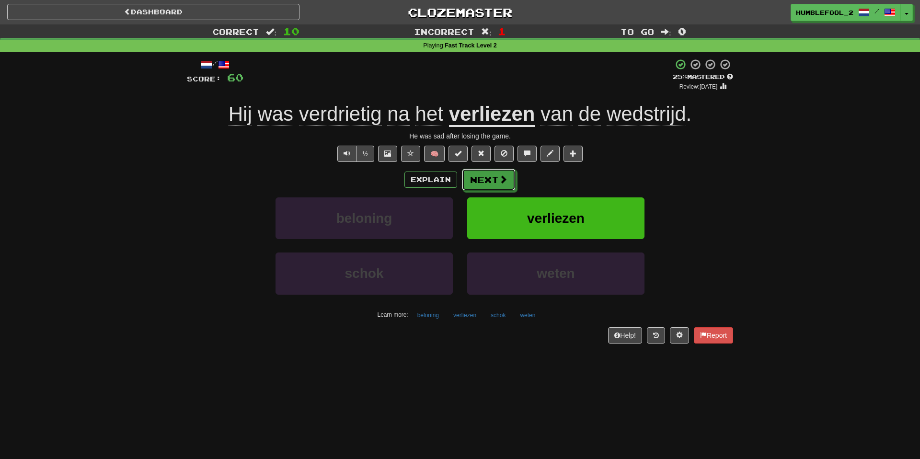
drag, startPoint x: 497, startPoint y: 182, endPoint x: 502, endPoint y: 179, distance: 5.8
click at [498, 181] on button "Next" at bounding box center [489, 180] width 54 height 22
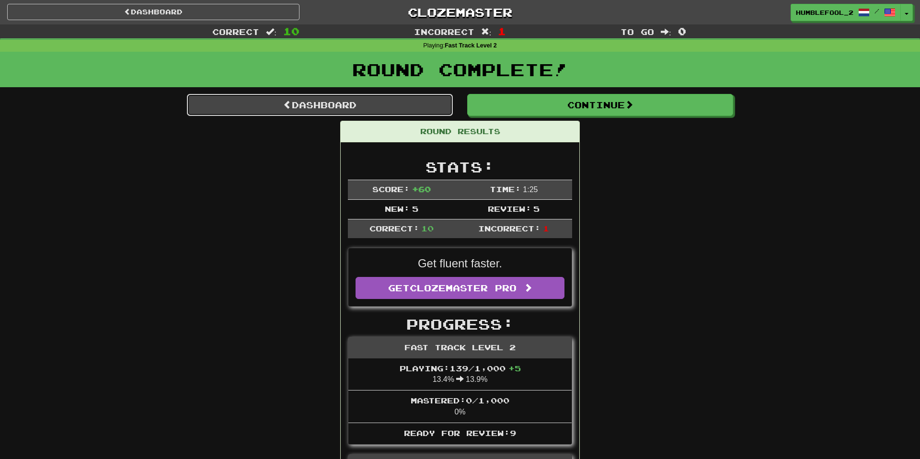
click at [267, 107] on link "Dashboard" at bounding box center [320, 105] width 266 height 22
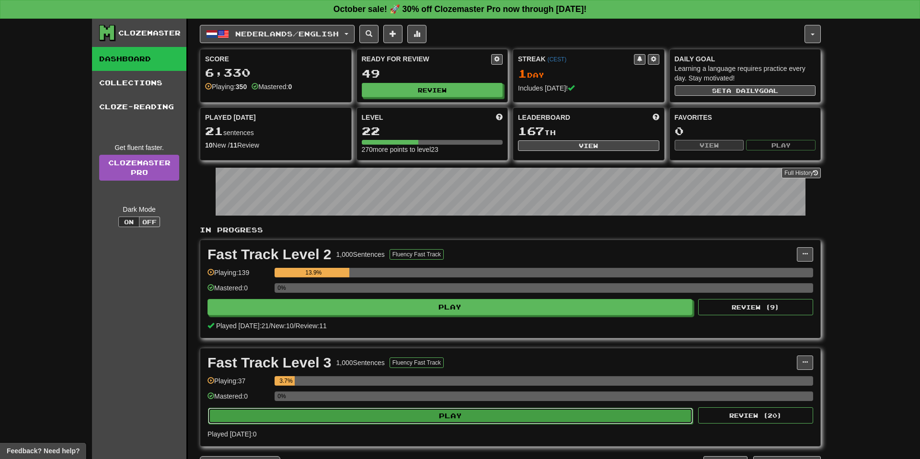
click at [442, 415] on button "Play" at bounding box center [450, 416] width 485 height 16
select select "**"
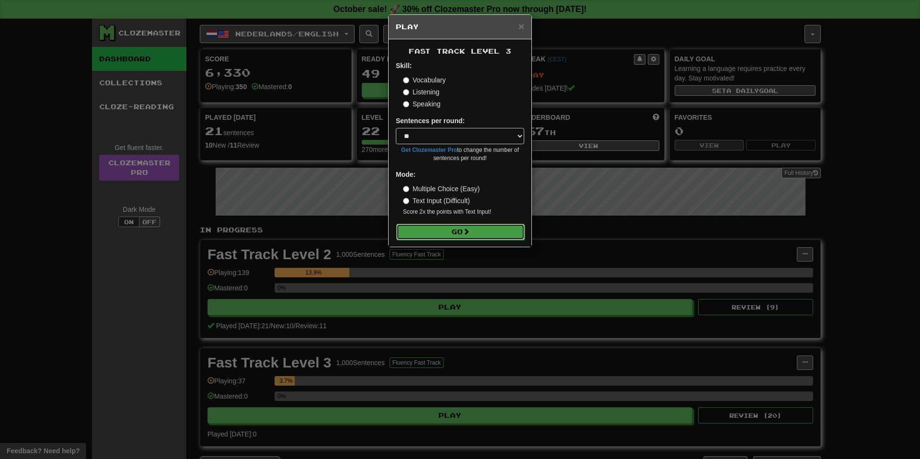
click at [447, 236] on button "Go" at bounding box center [460, 232] width 128 height 16
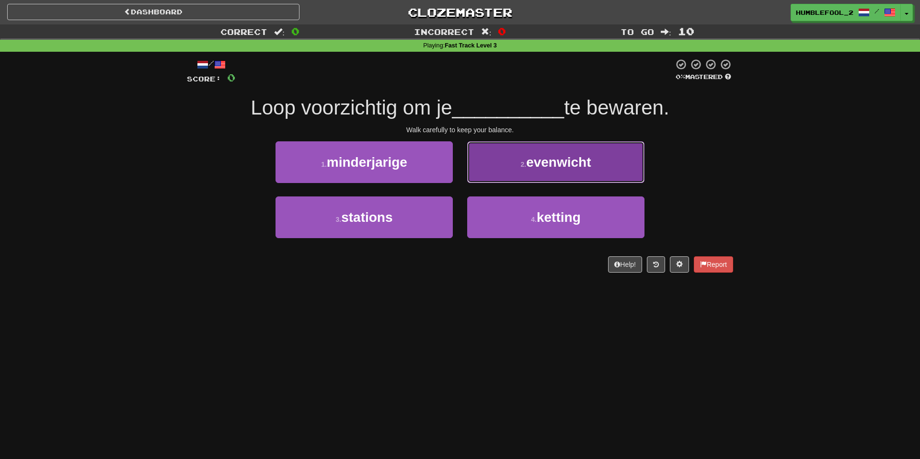
click at [557, 168] on span "evenwicht" at bounding box center [558, 162] width 65 height 15
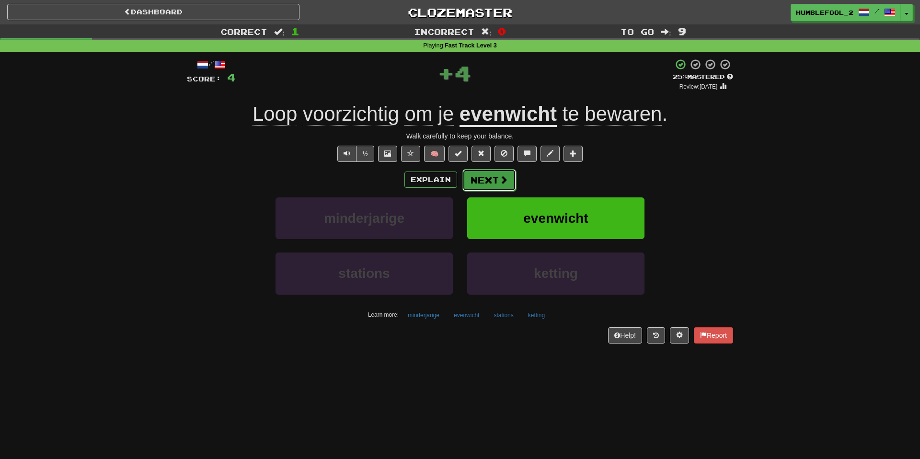
click at [500, 187] on button "Next" at bounding box center [490, 180] width 54 height 22
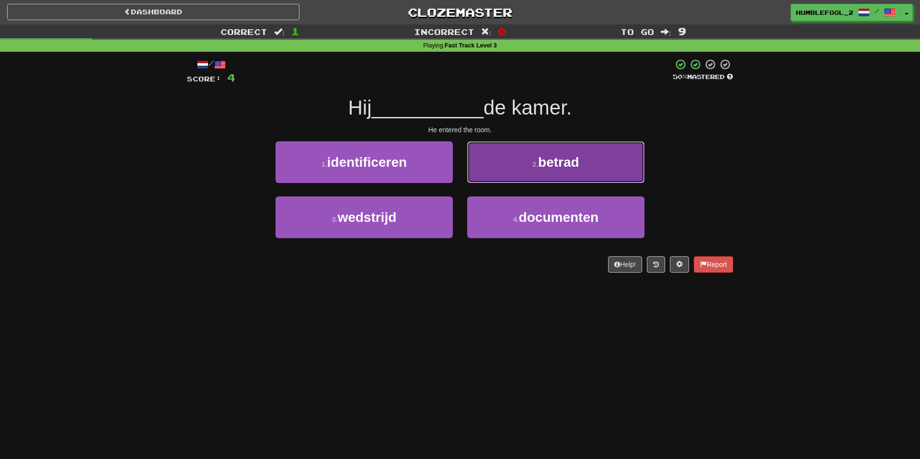
click at [545, 167] on span "betrad" at bounding box center [558, 162] width 41 height 15
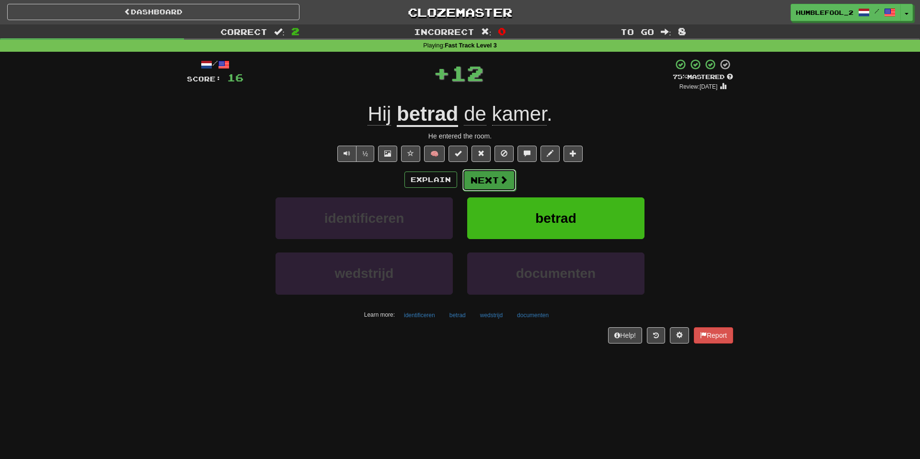
click at [482, 183] on button "Next" at bounding box center [490, 180] width 54 height 22
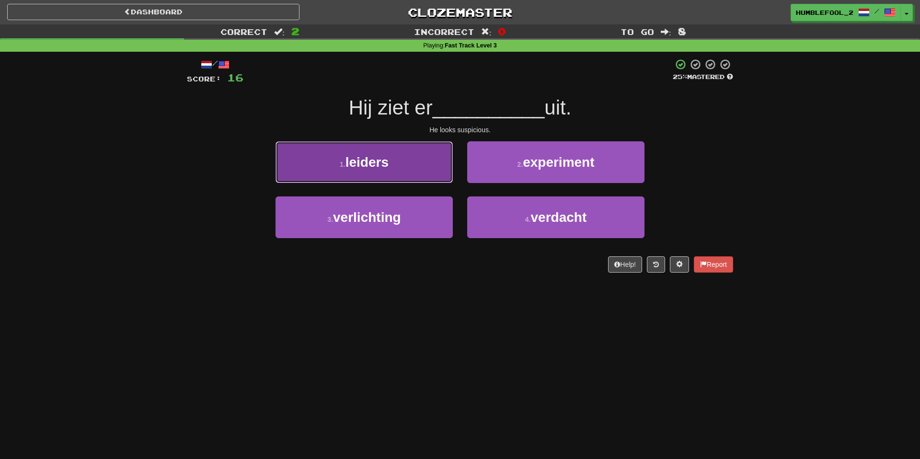
click at [414, 169] on button "1 . leiders" at bounding box center [364, 162] width 177 height 42
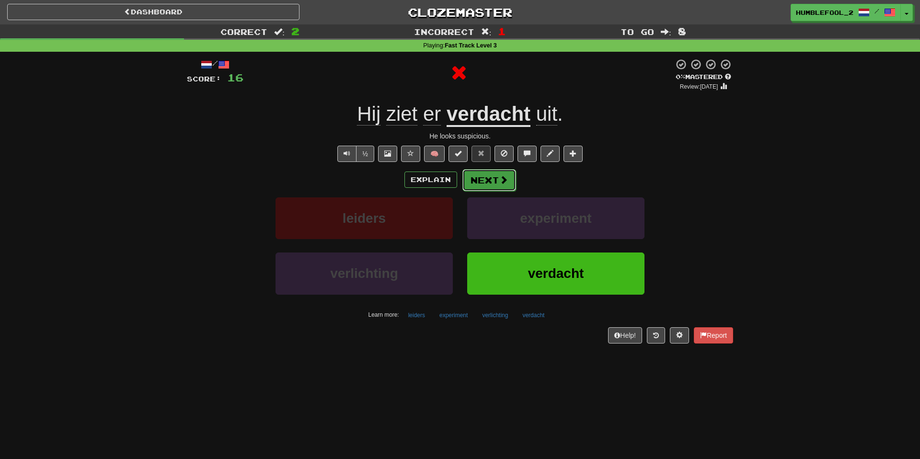
click at [495, 183] on button "Next" at bounding box center [490, 180] width 54 height 22
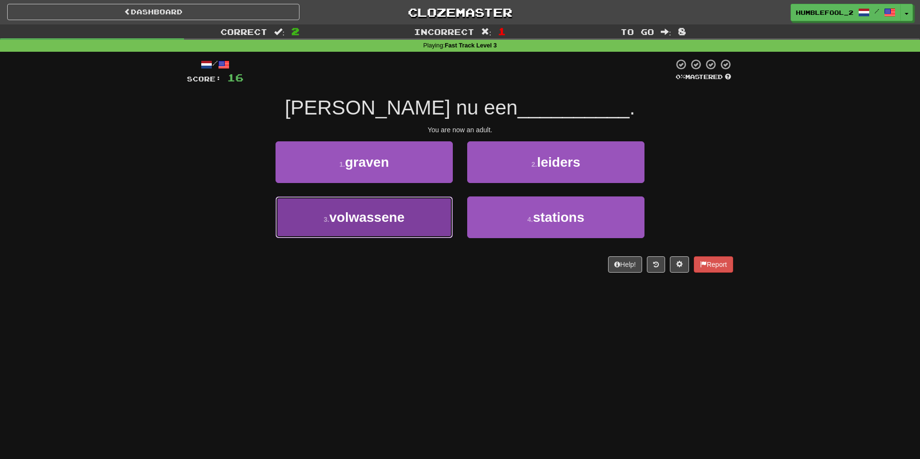
click at [443, 211] on button "3 . volwassene" at bounding box center [364, 218] width 177 height 42
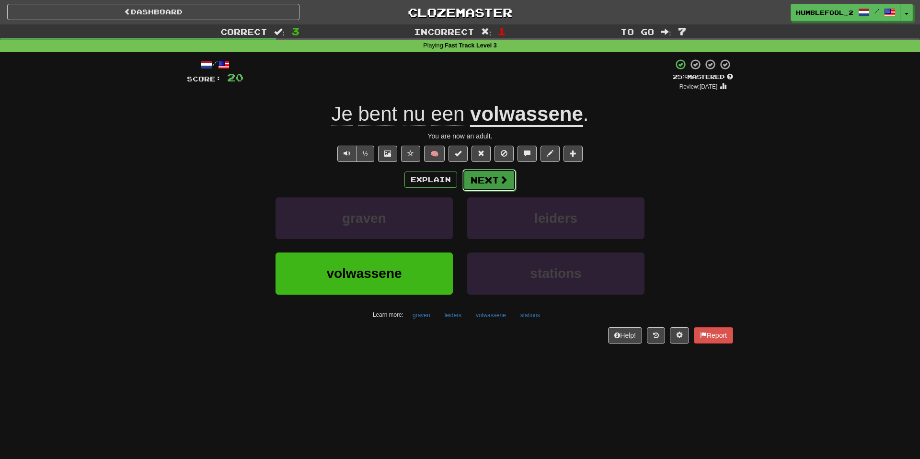
click at [491, 175] on button "Next" at bounding box center [490, 180] width 54 height 22
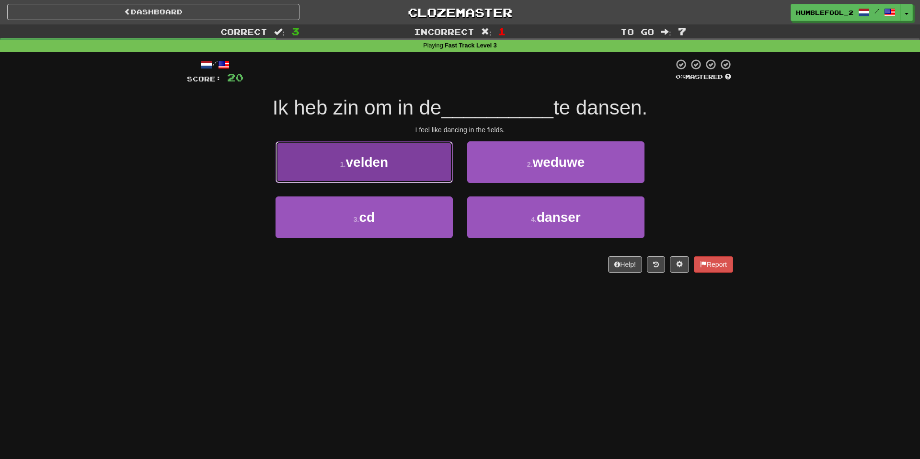
click at [363, 167] on span "velden" at bounding box center [367, 162] width 43 height 15
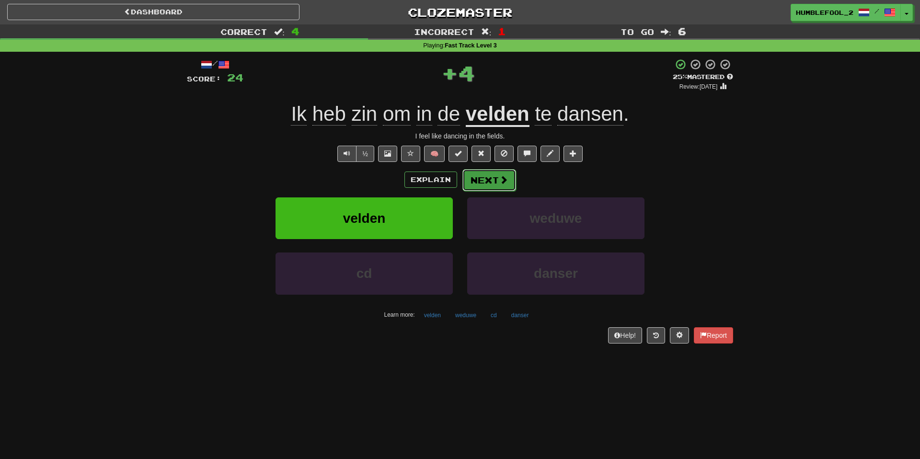
click at [495, 183] on button "Next" at bounding box center [490, 180] width 54 height 22
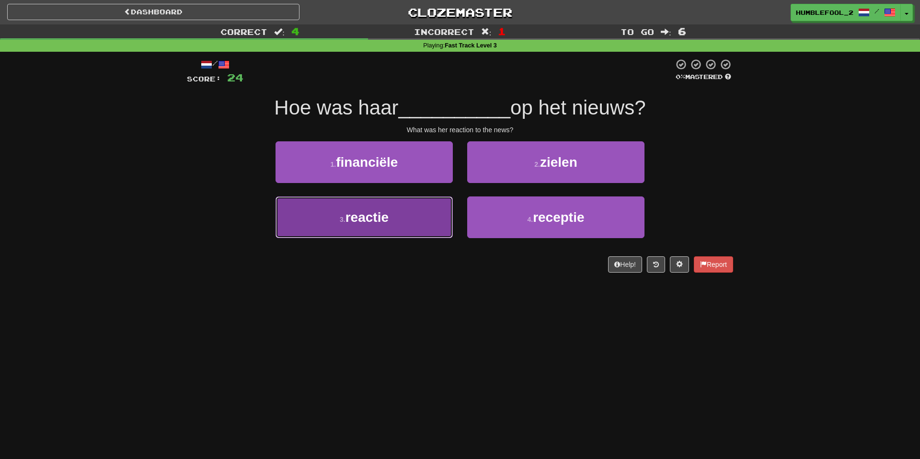
click at [425, 211] on button "3 . reactie" at bounding box center [364, 218] width 177 height 42
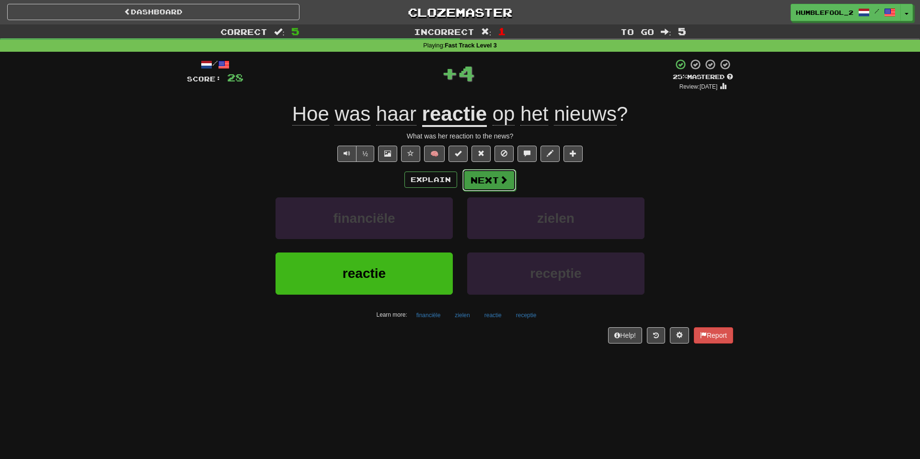
click at [486, 183] on button "Next" at bounding box center [490, 180] width 54 height 22
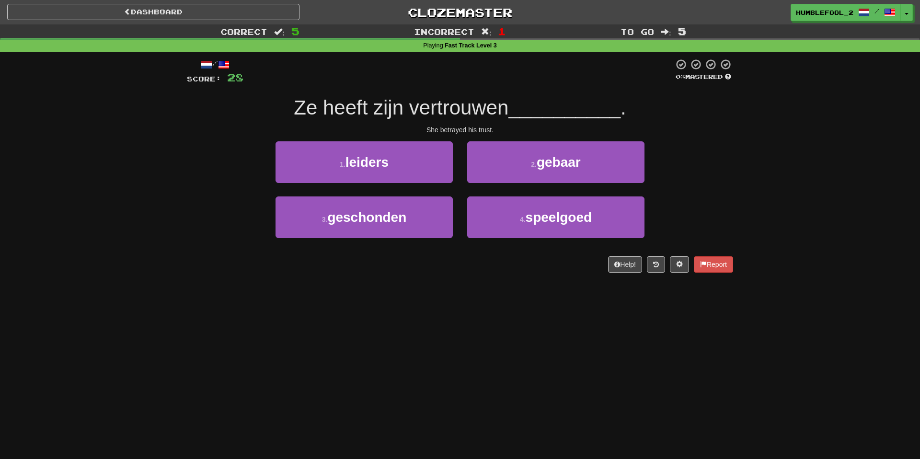
click at [228, 198] on div "3 . geschonden 4 . speelgoed" at bounding box center [460, 224] width 575 height 55
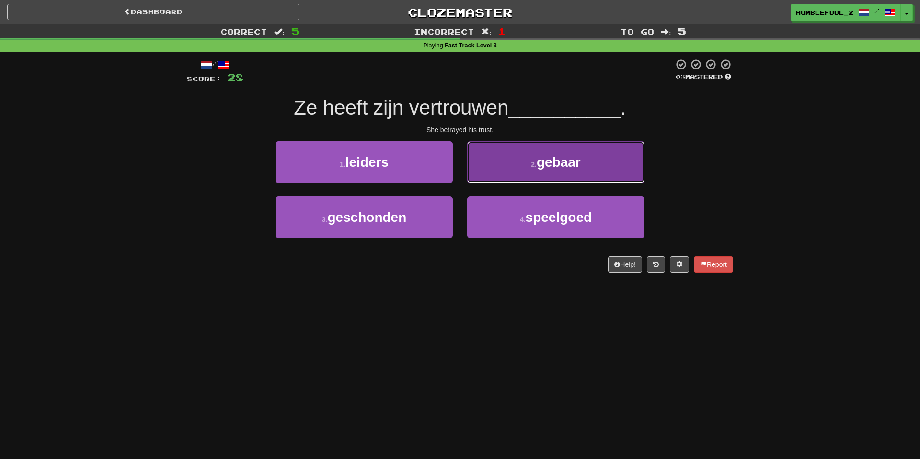
click at [559, 174] on button "2 . gebaar" at bounding box center [555, 162] width 177 height 42
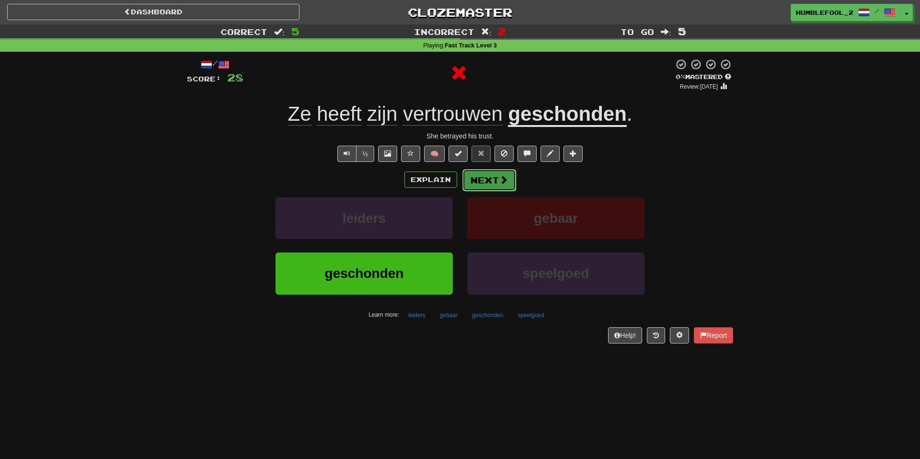
click at [488, 183] on button "Next" at bounding box center [490, 180] width 54 height 22
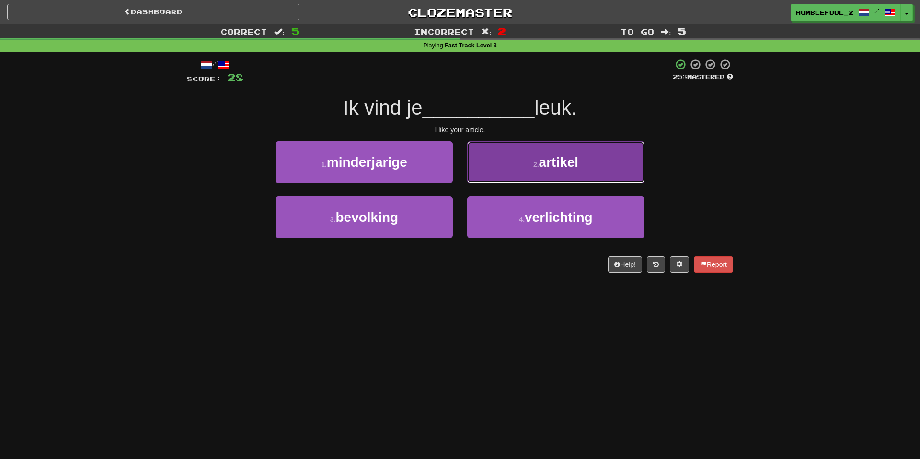
click at [529, 170] on button "2 . artikel" at bounding box center [555, 162] width 177 height 42
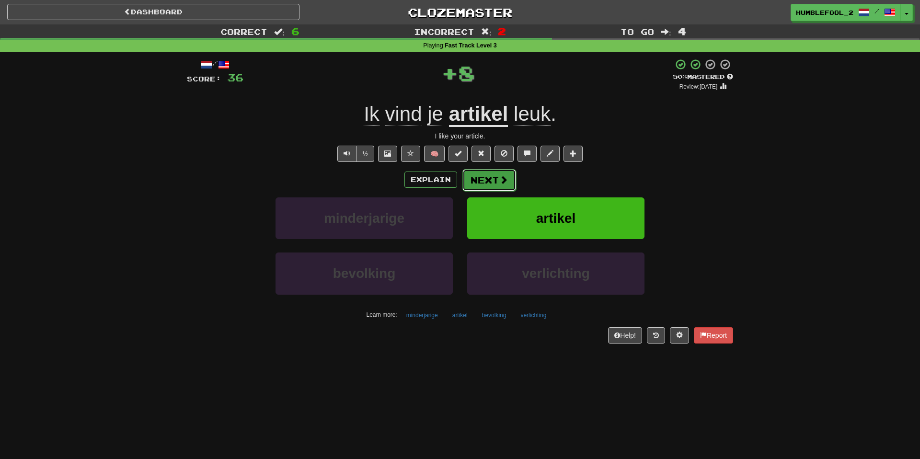
click at [499, 184] on span at bounding box center [503, 179] width 9 height 9
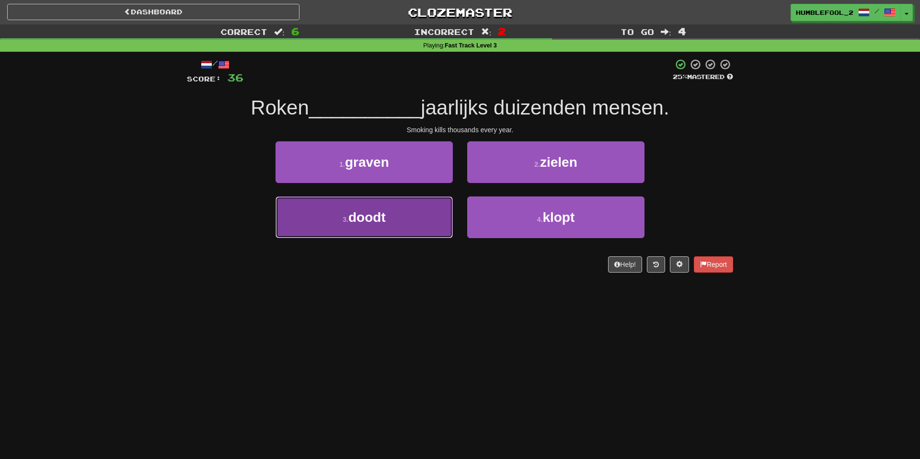
click at [416, 216] on button "3 . doodt" at bounding box center [364, 218] width 177 height 42
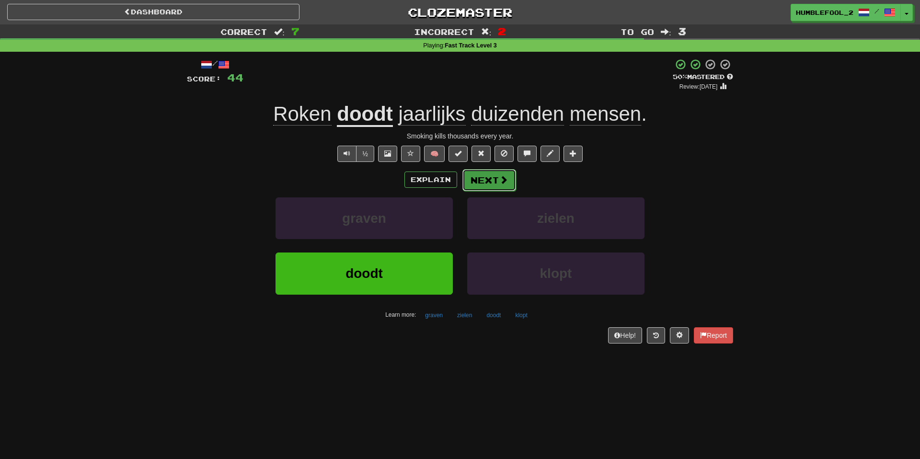
click at [501, 183] on span at bounding box center [503, 179] width 9 height 9
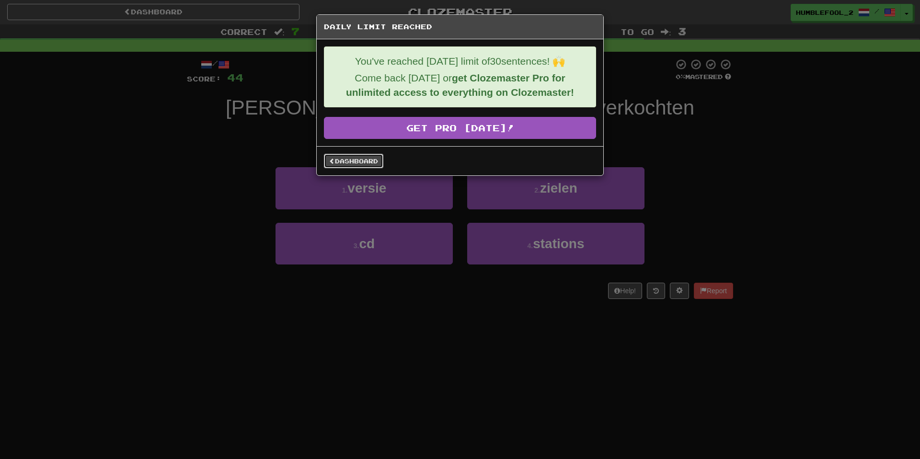
click at [343, 161] on link "Dashboard" at bounding box center [353, 161] width 59 height 14
